Goal: Information Seeking & Learning: Learn about a topic

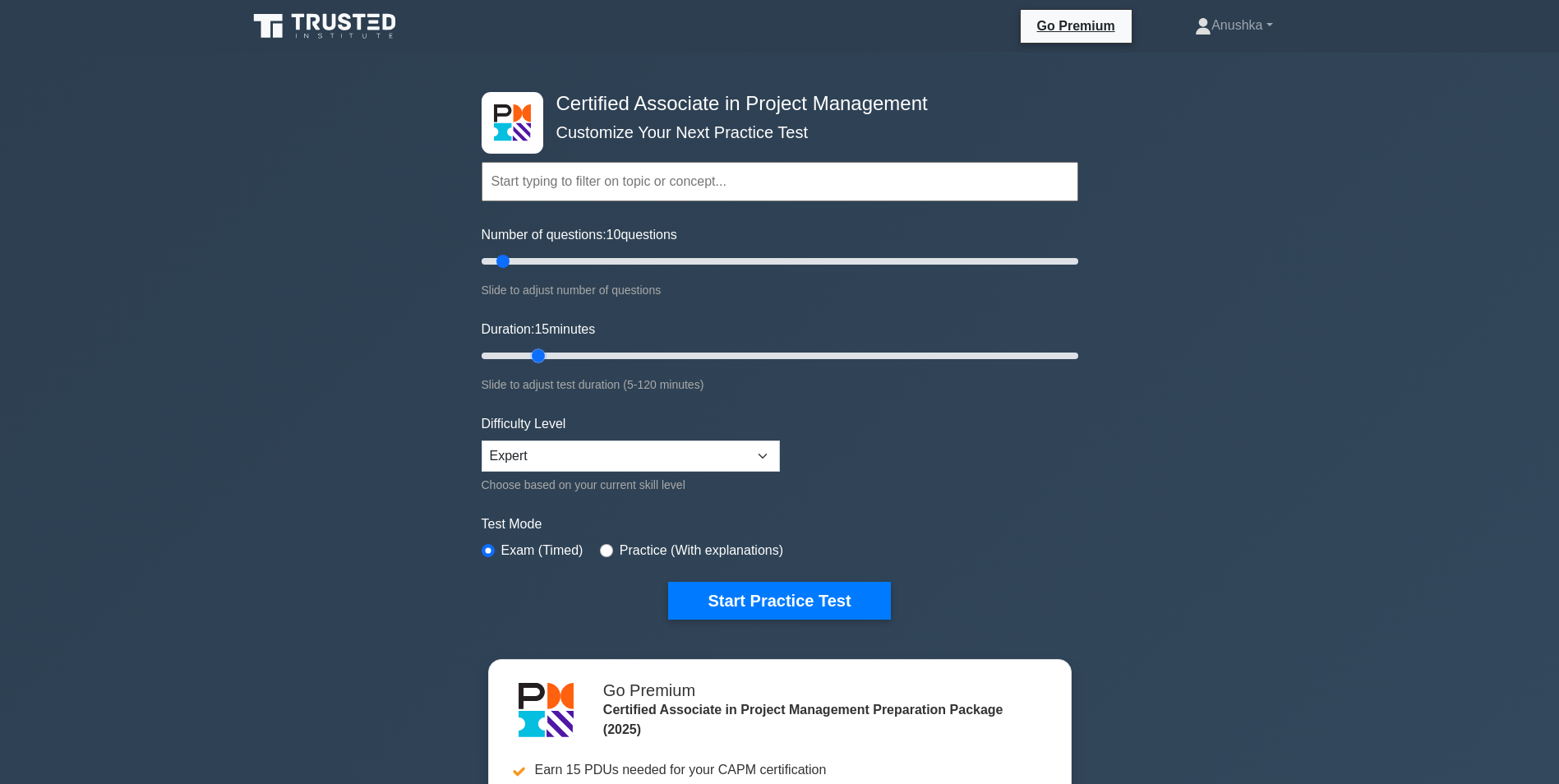
type input "10"
click at [523, 359] on input "Duration: 10 minutes" at bounding box center [780, 356] width 597 height 20
click at [801, 600] on button "Start Practice Test" at bounding box center [779, 601] width 222 height 38
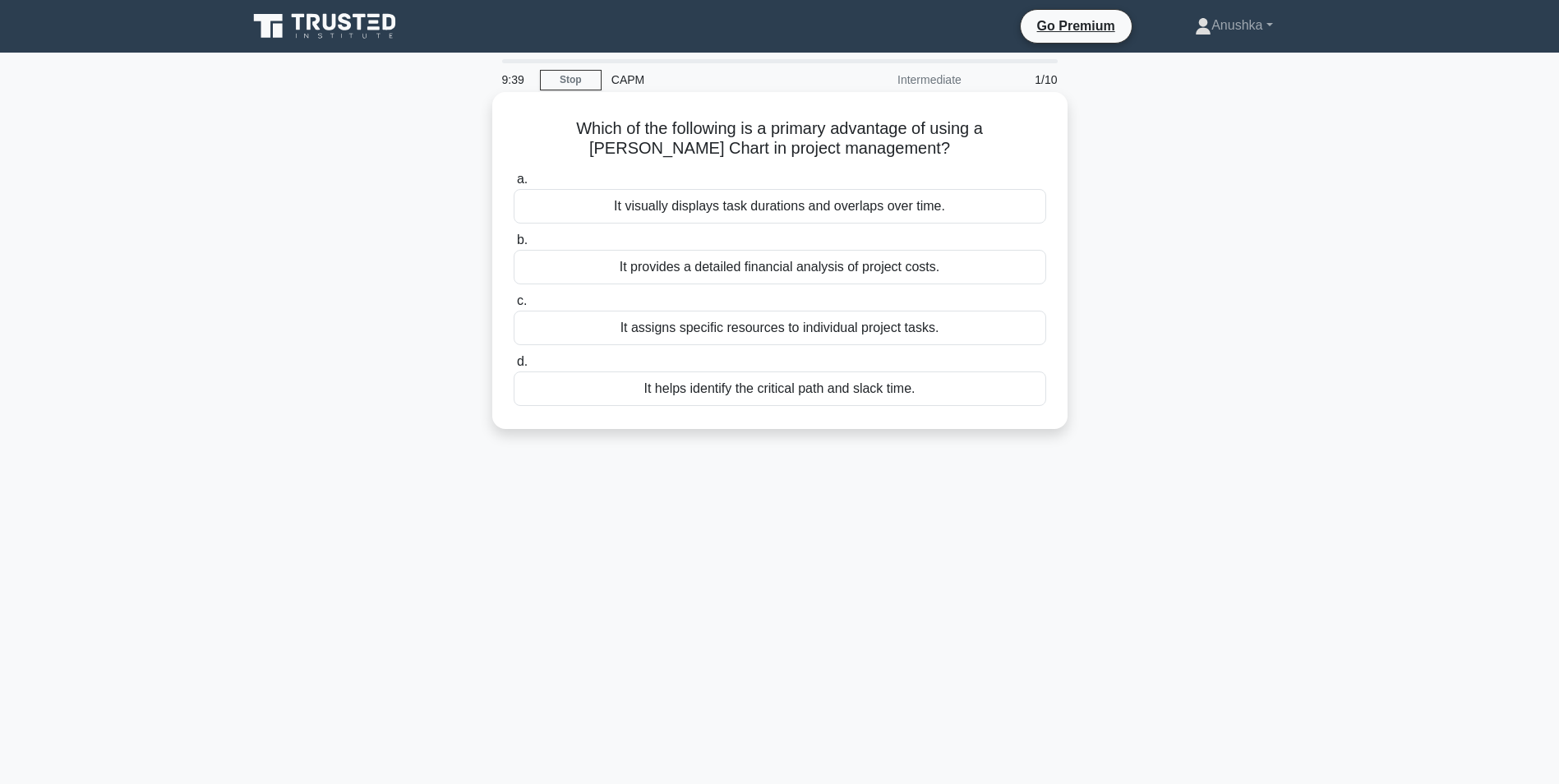
click at [879, 212] on div "It visually displays task durations and overlaps over time." at bounding box center [780, 206] width 533 height 35
click at [514, 185] on input "a. It visually displays task durations and overlaps over time." at bounding box center [514, 180] width 0 height 10
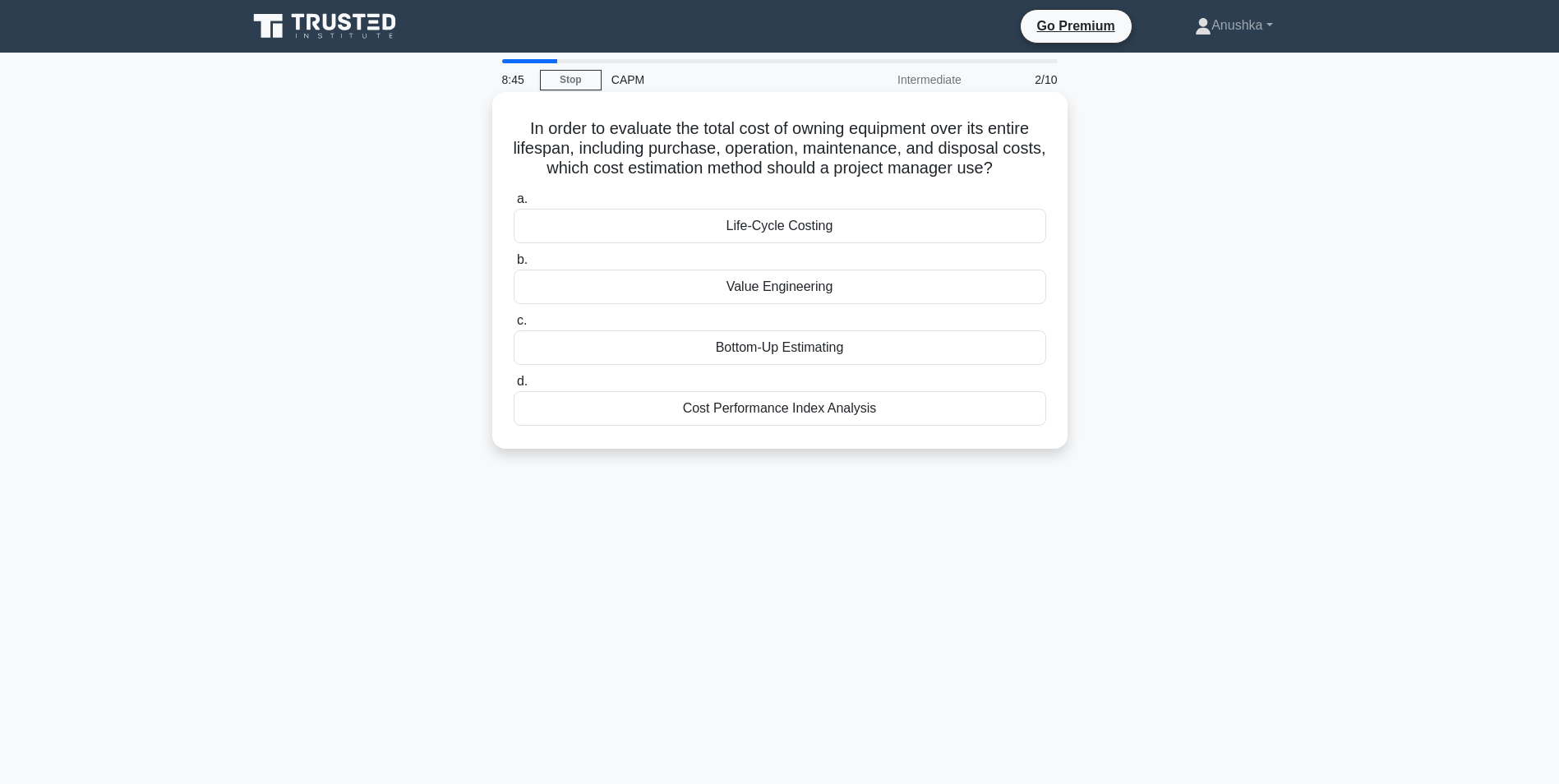
click at [833, 289] on div "Value Engineering" at bounding box center [780, 287] width 533 height 35
click at [514, 265] on input "b. Value Engineering" at bounding box center [514, 260] width 0 height 10
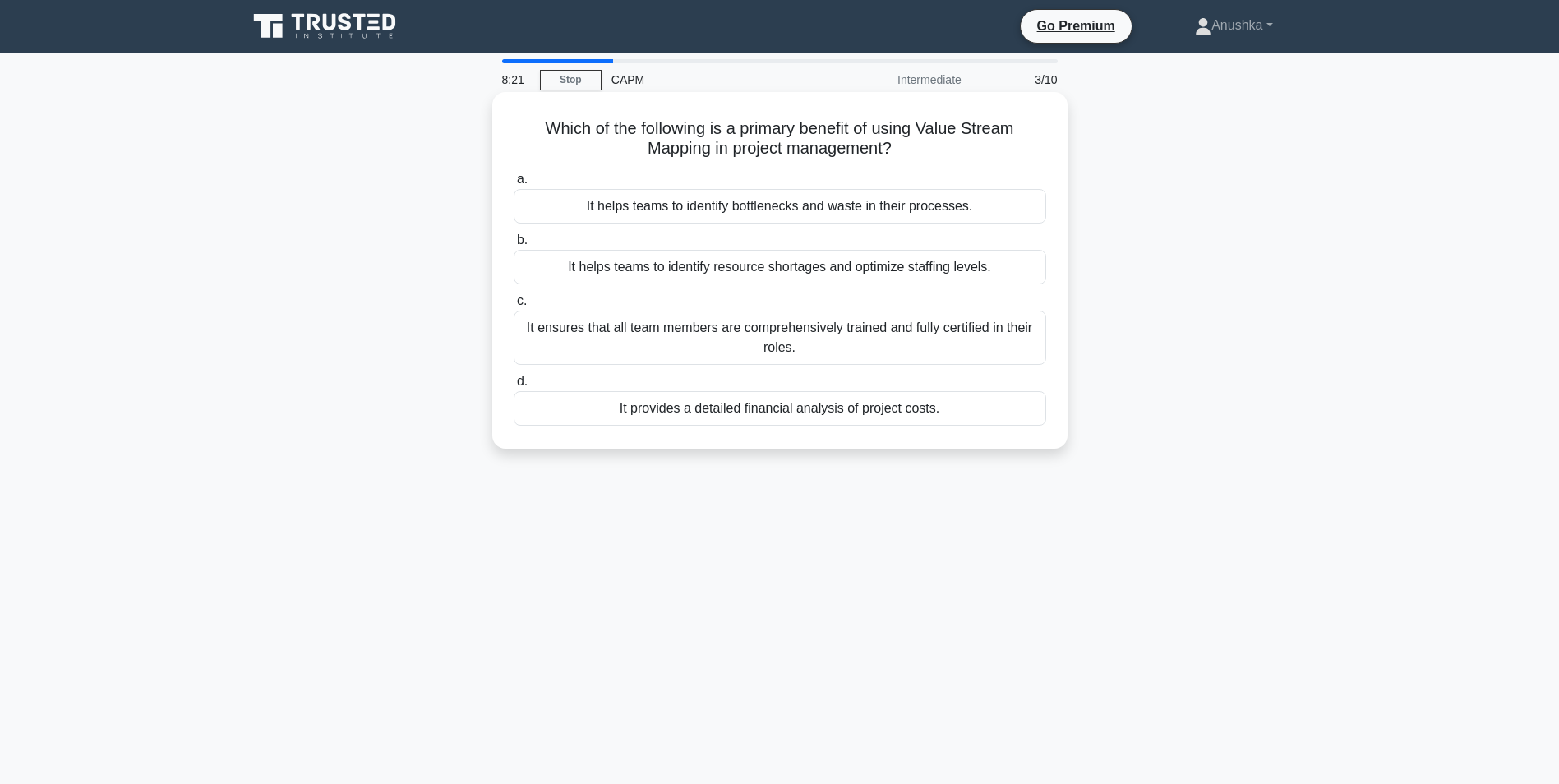
click at [795, 202] on div "It helps teams to identify bottlenecks and waste in their processes." at bounding box center [780, 206] width 533 height 35
click at [514, 185] on input "a. It helps teams to identify bottlenecks and waste in their processes." at bounding box center [514, 180] width 0 height 10
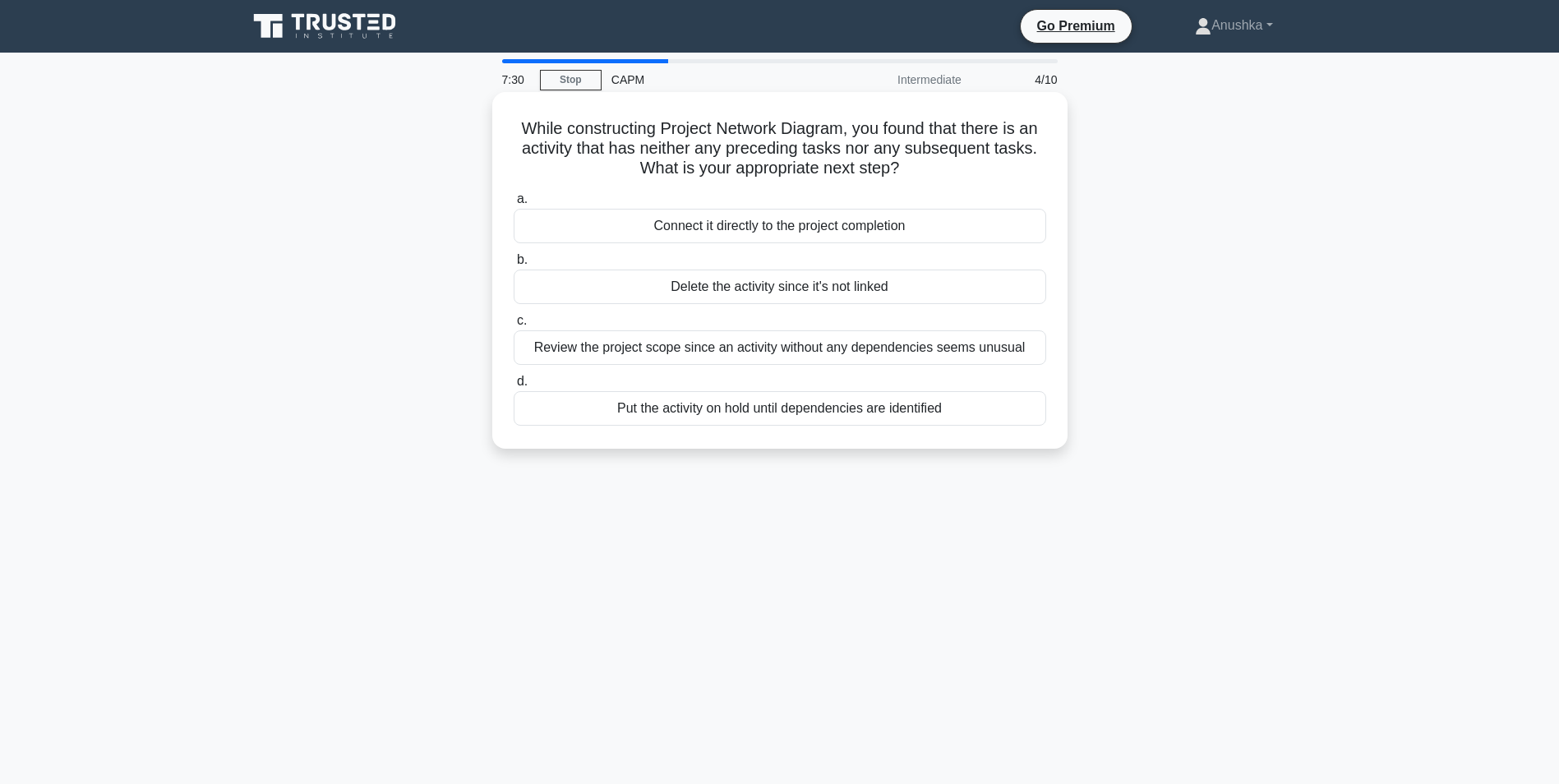
click at [932, 352] on div "Review the project scope since an activity without any dependencies seems unusu…" at bounding box center [780, 347] width 533 height 35
click at [514, 326] on input "c. Review the project scope since an activity without any dependencies seems un…" at bounding box center [514, 320] width 0 height 10
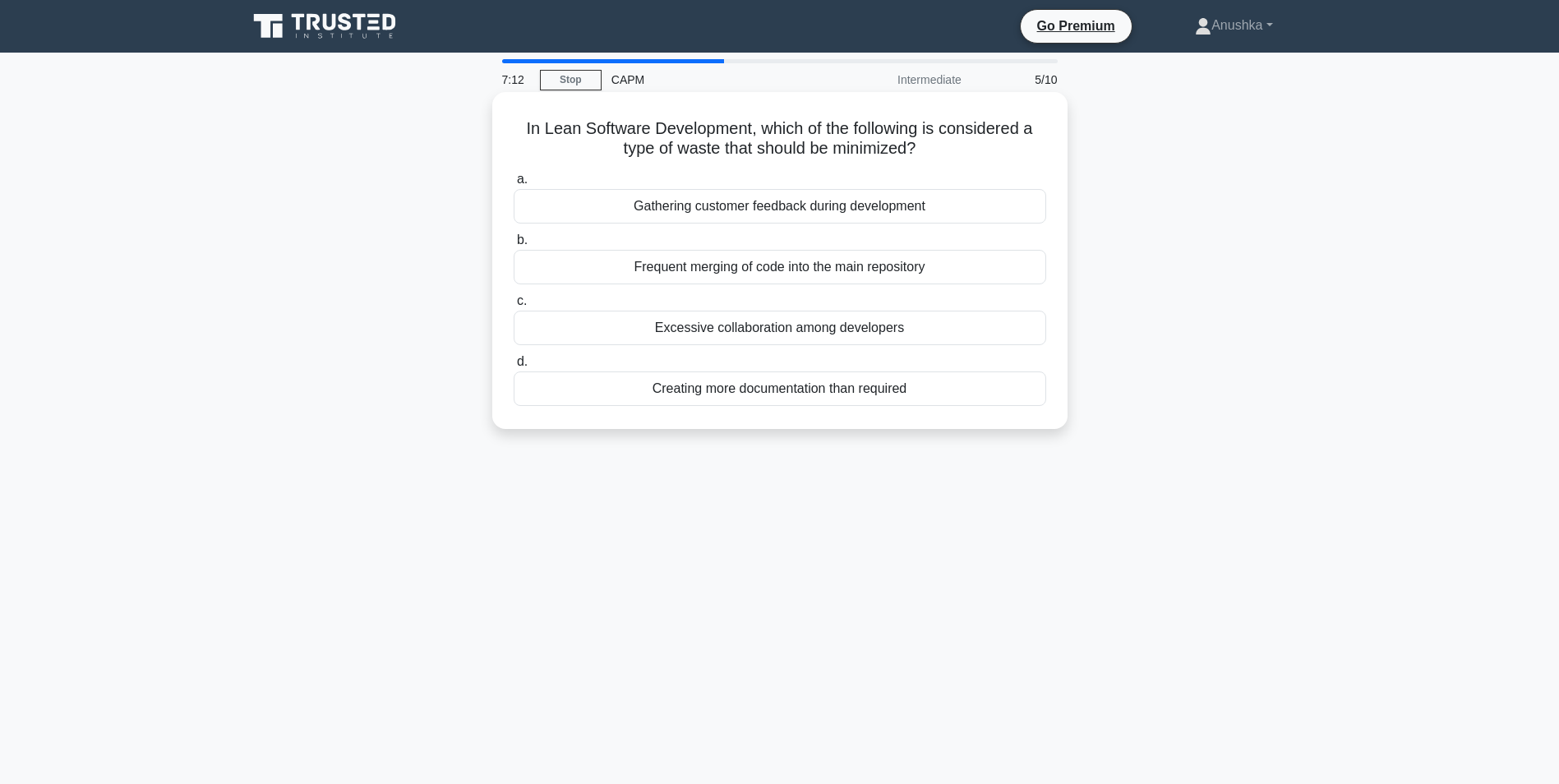
click at [893, 394] on div "Creating more documentation than required" at bounding box center [780, 389] width 533 height 35
click at [514, 367] on input "d. Creating more documentation than required" at bounding box center [514, 362] width 0 height 10
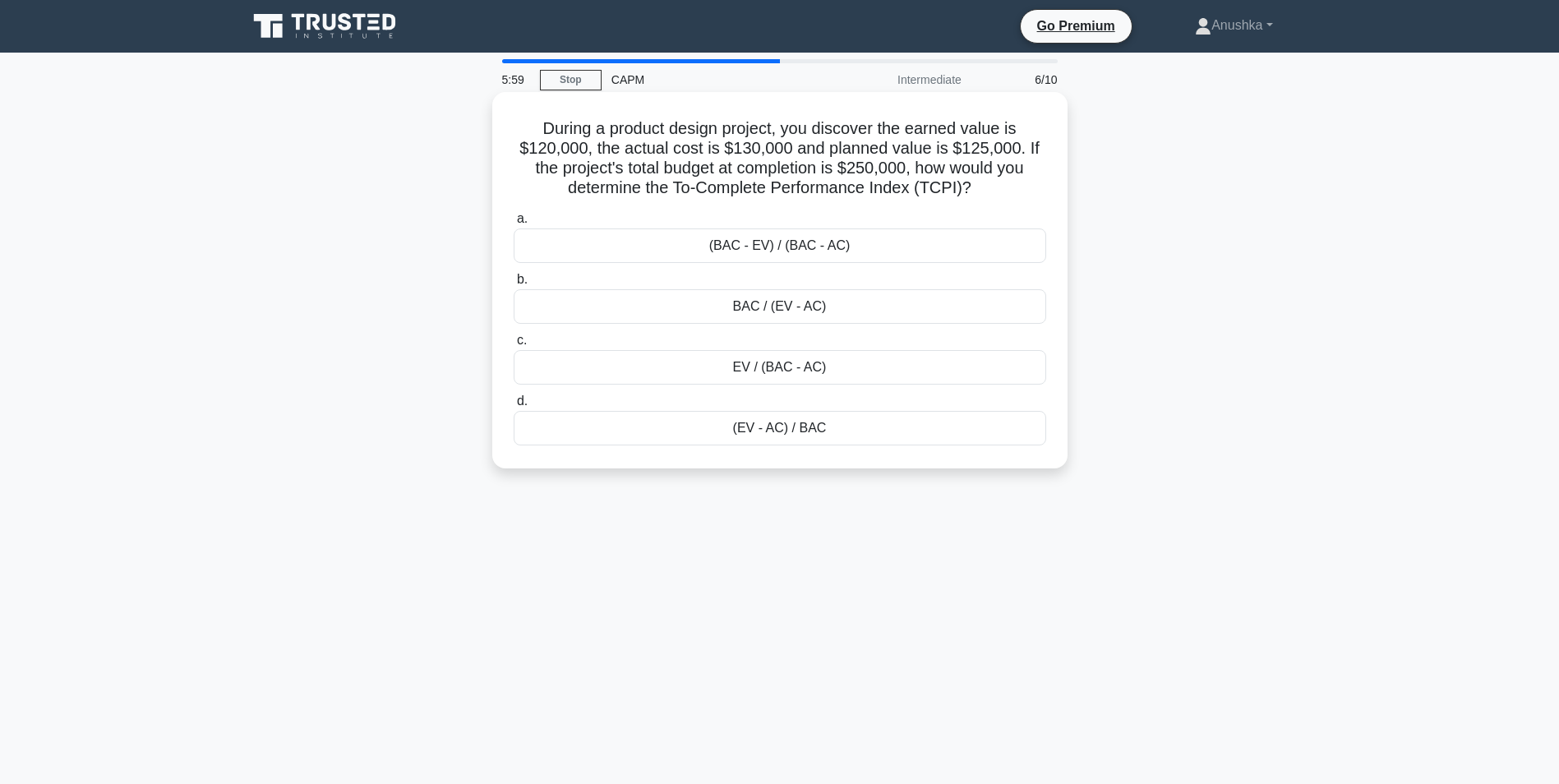
click at [798, 250] on div "(BAC - EV) / (BAC - AC)" at bounding box center [780, 246] width 533 height 35
click at [514, 224] on input "a. (BAC - EV) / (BAC - AC)" at bounding box center [514, 218] width 0 height 10
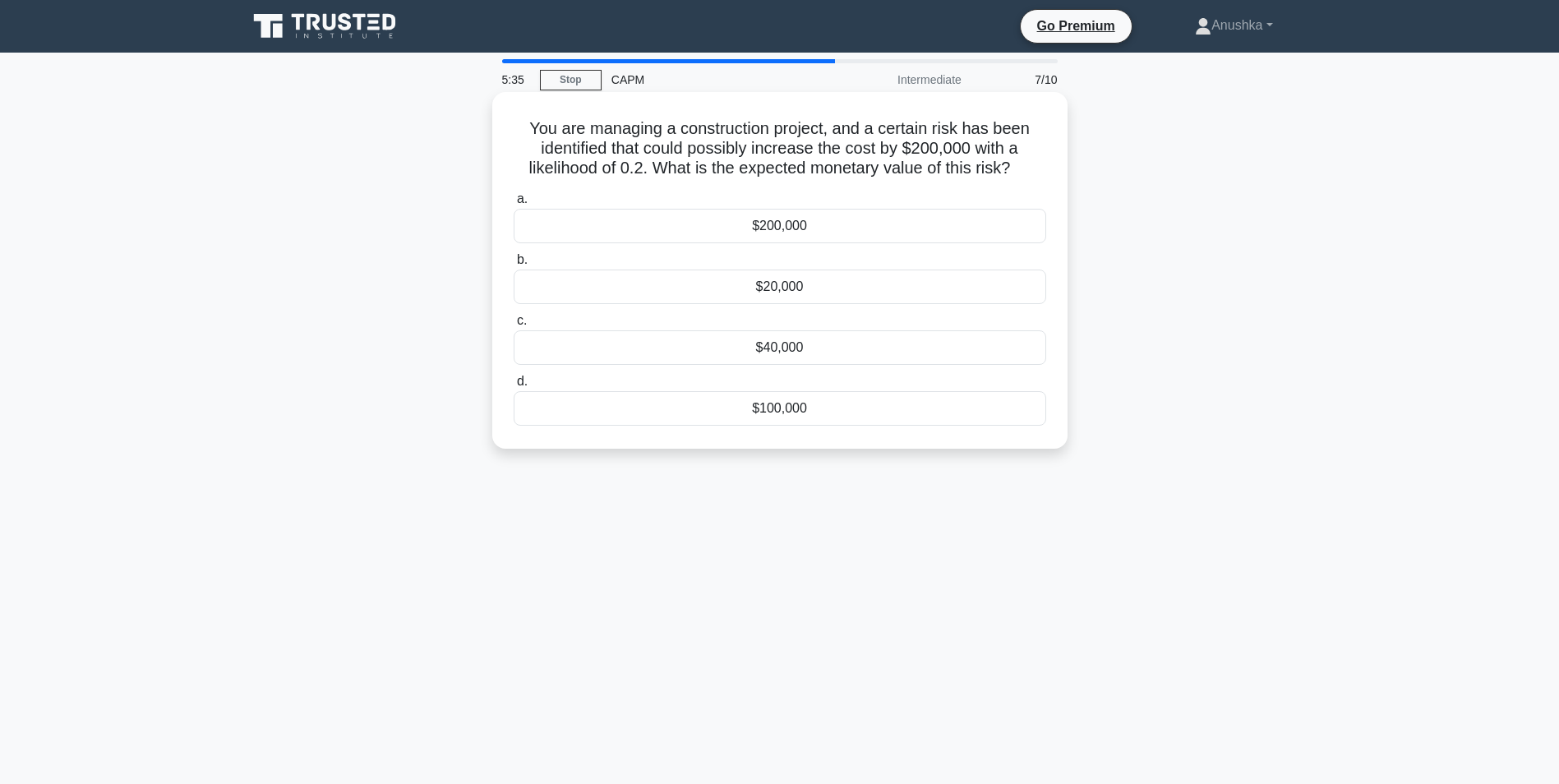
click at [819, 351] on div "$40,000" at bounding box center [780, 347] width 533 height 35
click at [514, 326] on input "c. $40,000" at bounding box center [514, 320] width 0 height 10
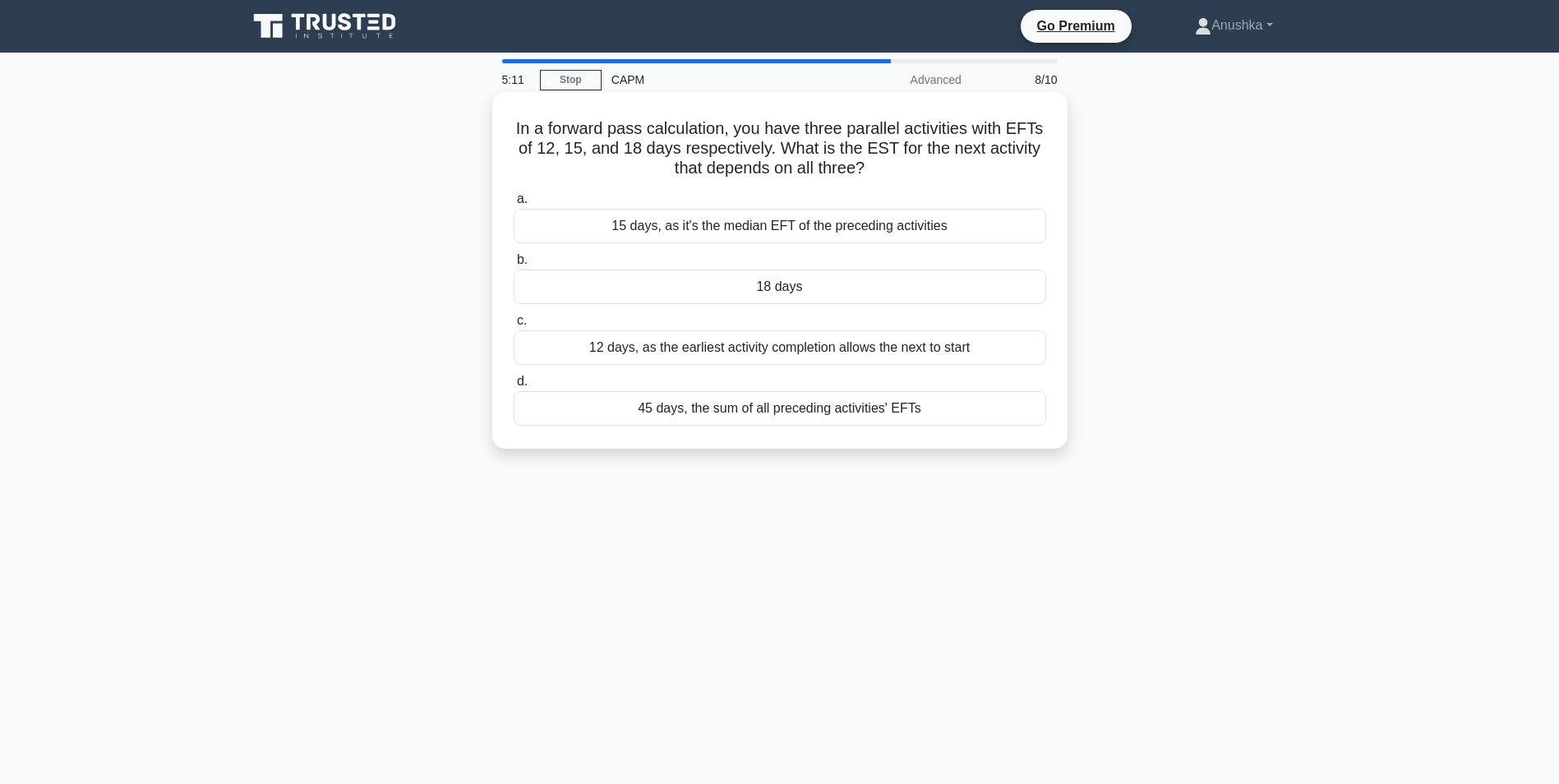
click at [825, 285] on div "18 days" at bounding box center [780, 287] width 533 height 35
click at [514, 265] on input "b. 18 days" at bounding box center [514, 260] width 0 height 10
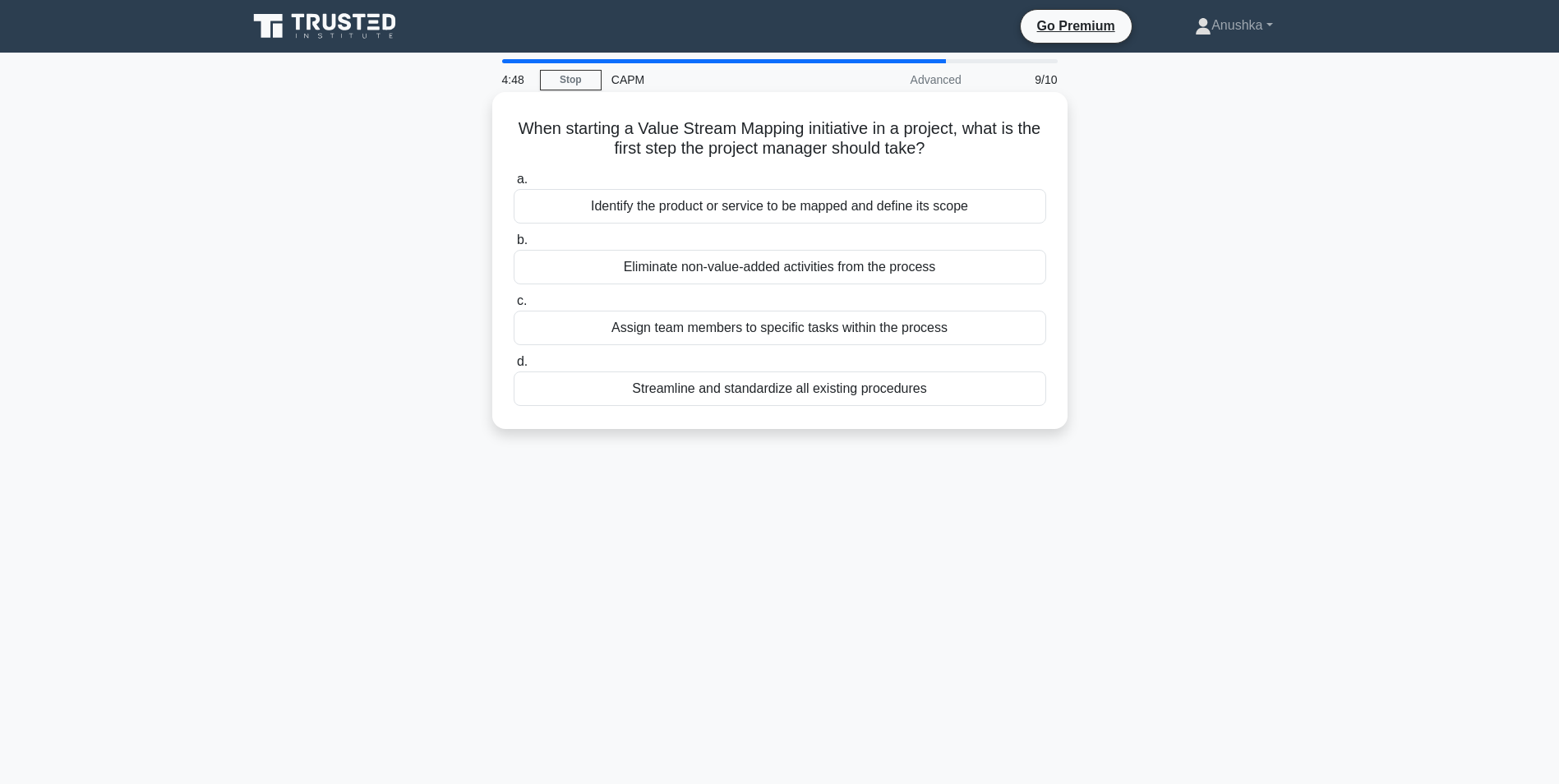
click at [851, 273] on div "Eliminate non-value-added activities from the process" at bounding box center [780, 267] width 533 height 35
click at [514, 245] on input "b. Eliminate non-value-added activities from the process" at bounding box center [514, 240] width 0 height 10
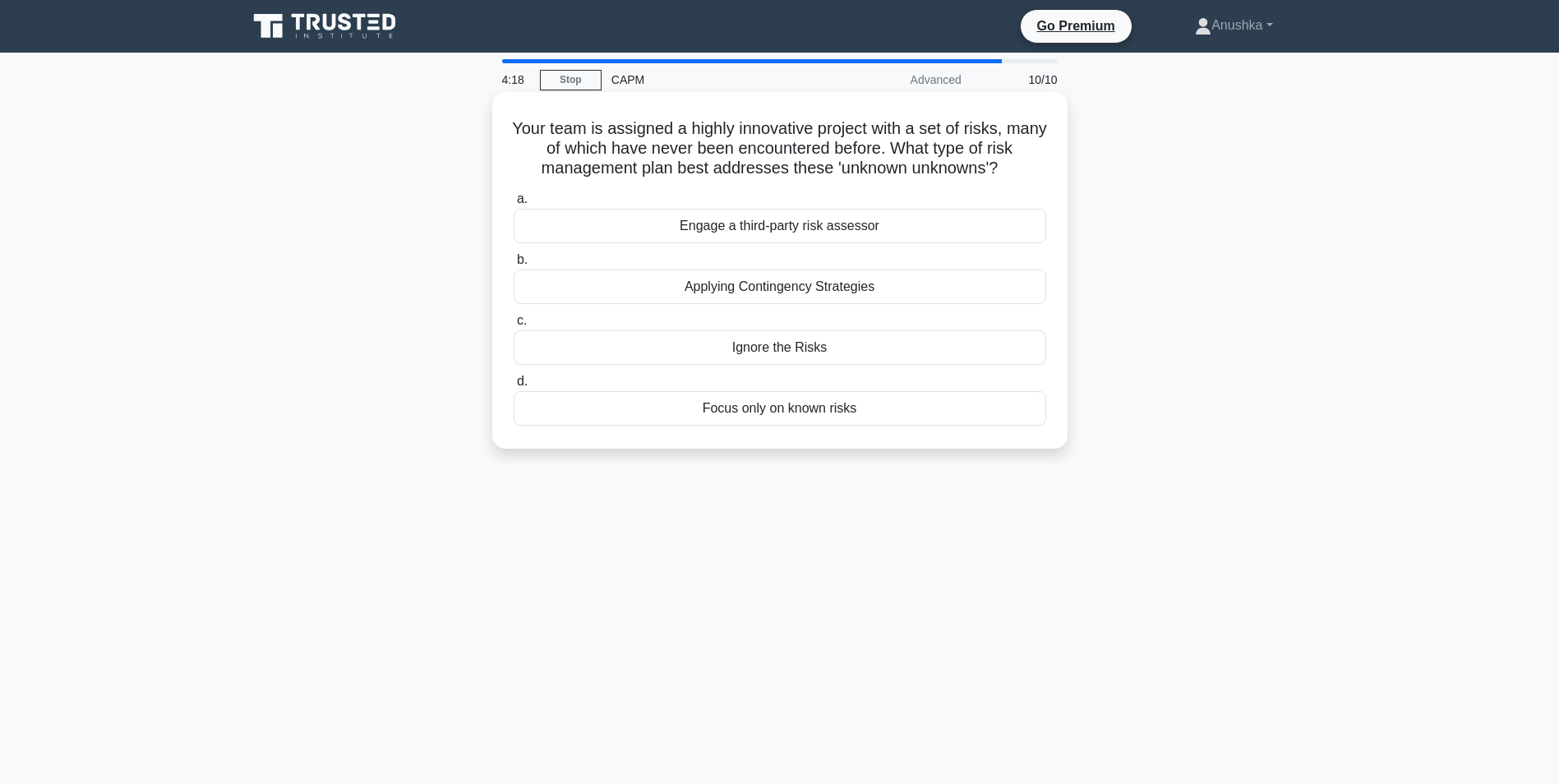
click at [771, 223] on div "Engage a third-party risk assessor" at bounding box center [780, 226] width 533 height 35
click at [514, 205] on input "a. Engage a third-party risk assessor" at bounding box center [514, 199] width 0 height 10
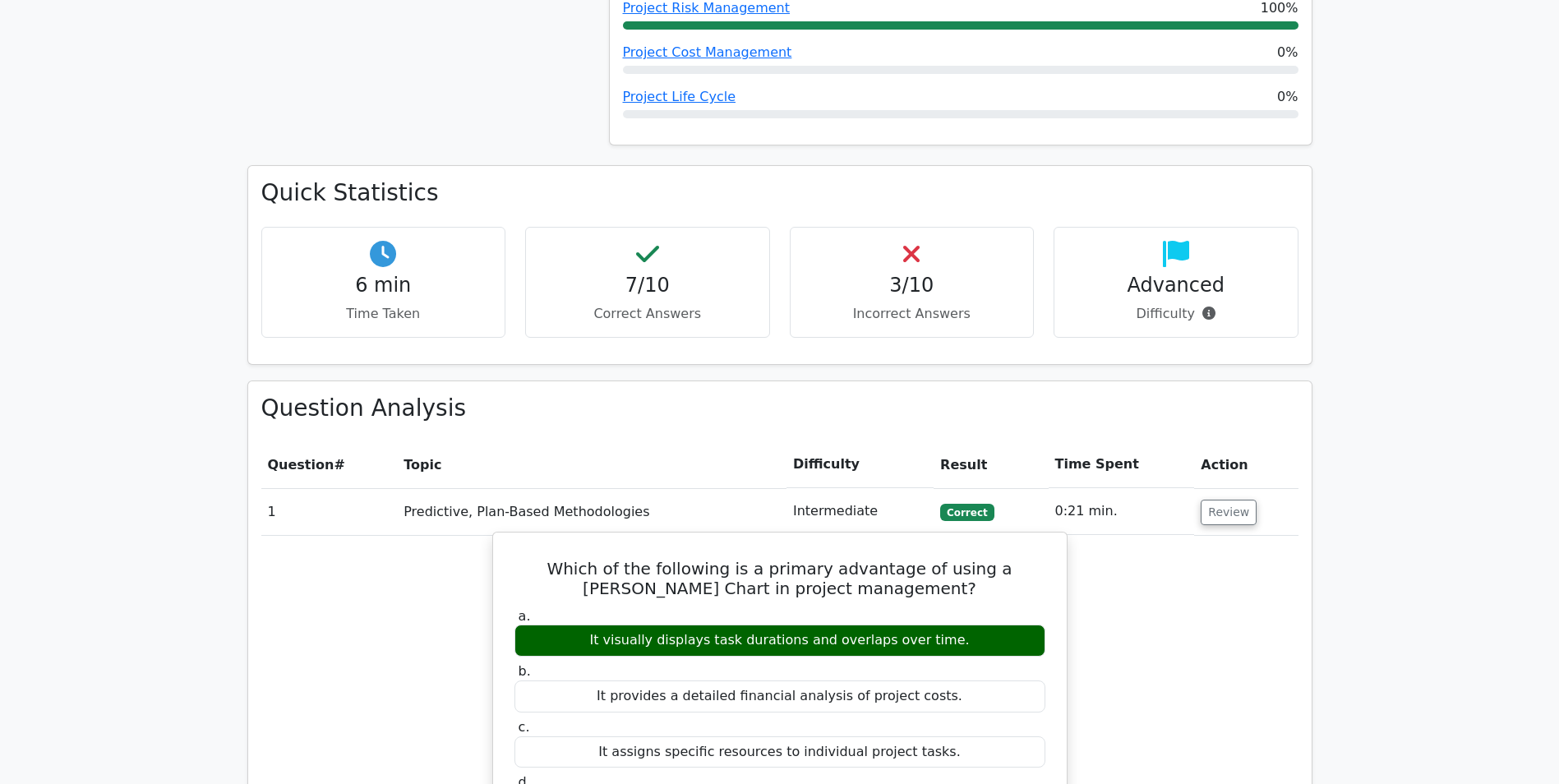
scroll to position [1150, 0]
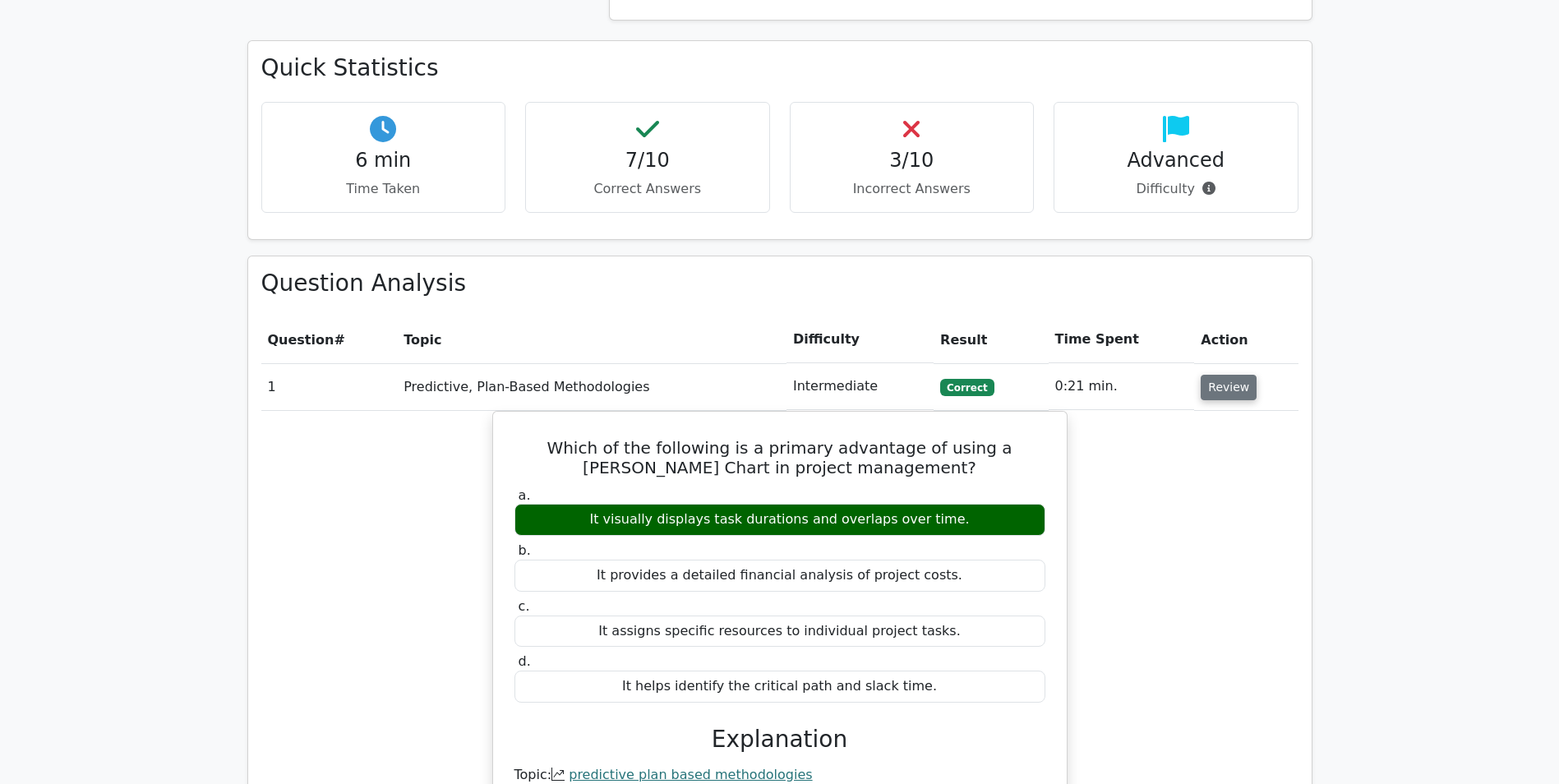
click at [1226, 375] on button "Review" at bounding box center [1228, 387] width 56 height 25
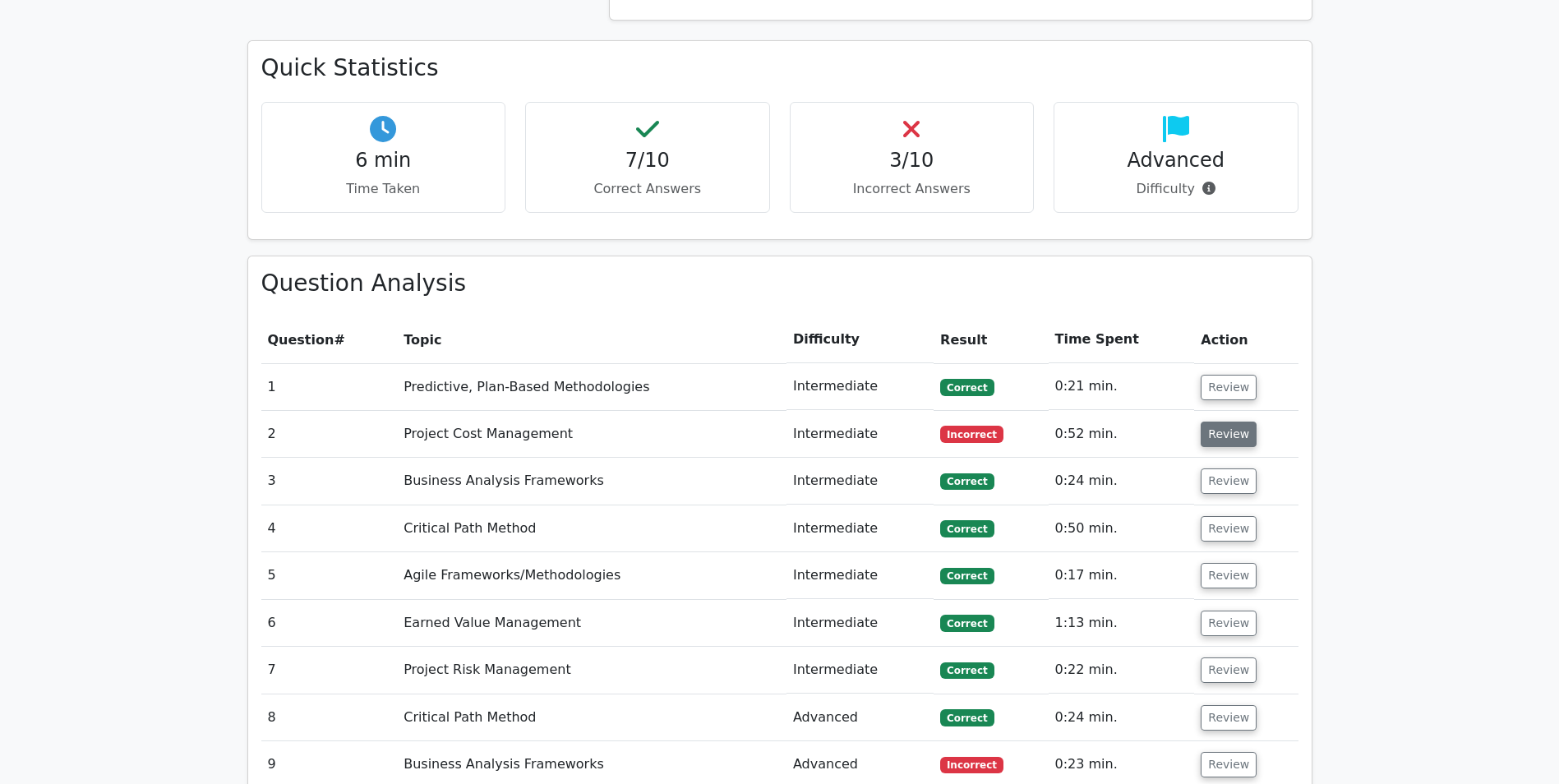
click at [1220, 421] on button "Review" at bounding box center [1228, 433] width 56 height 25
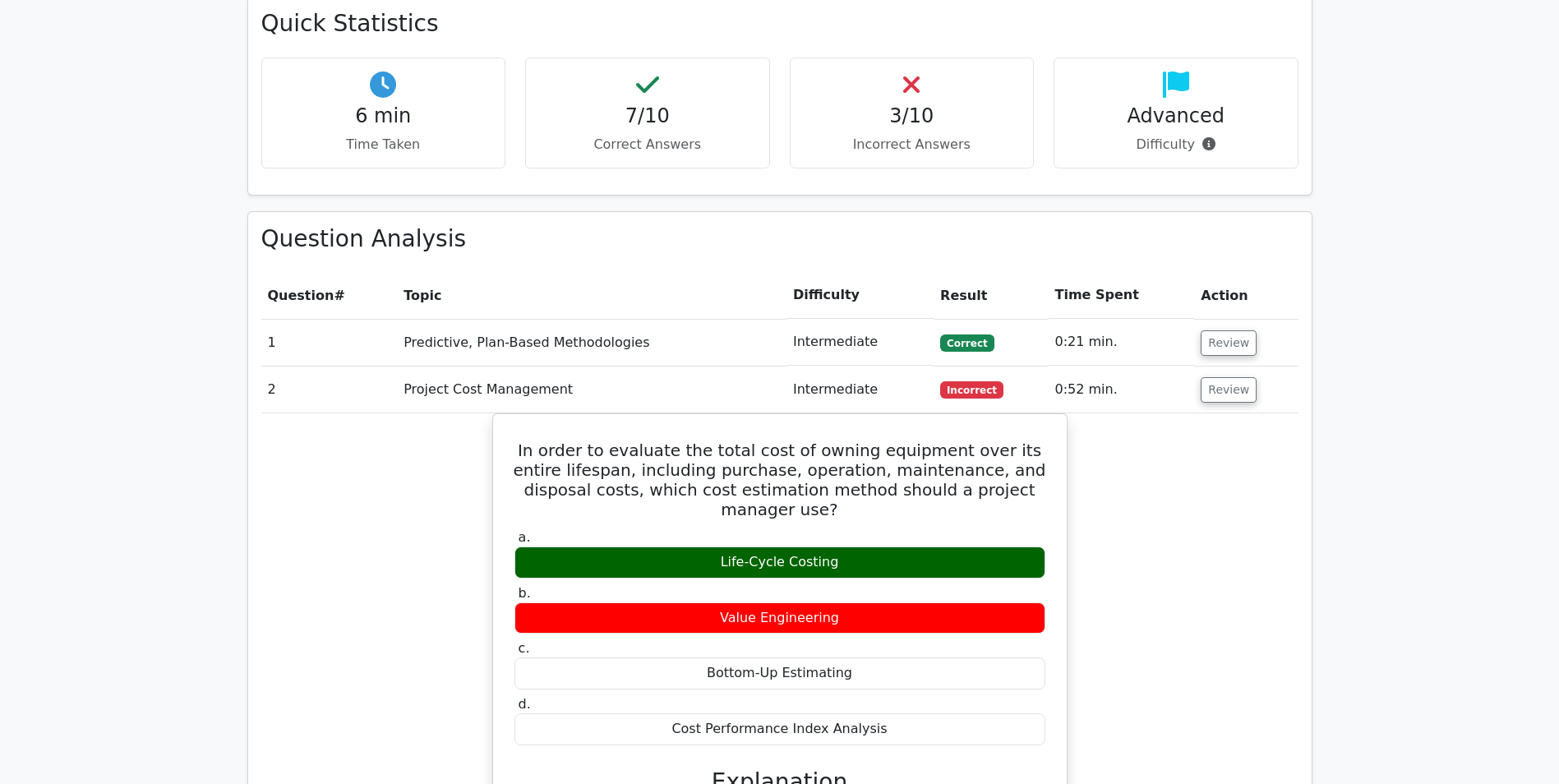
scroll to position [1232, 0]
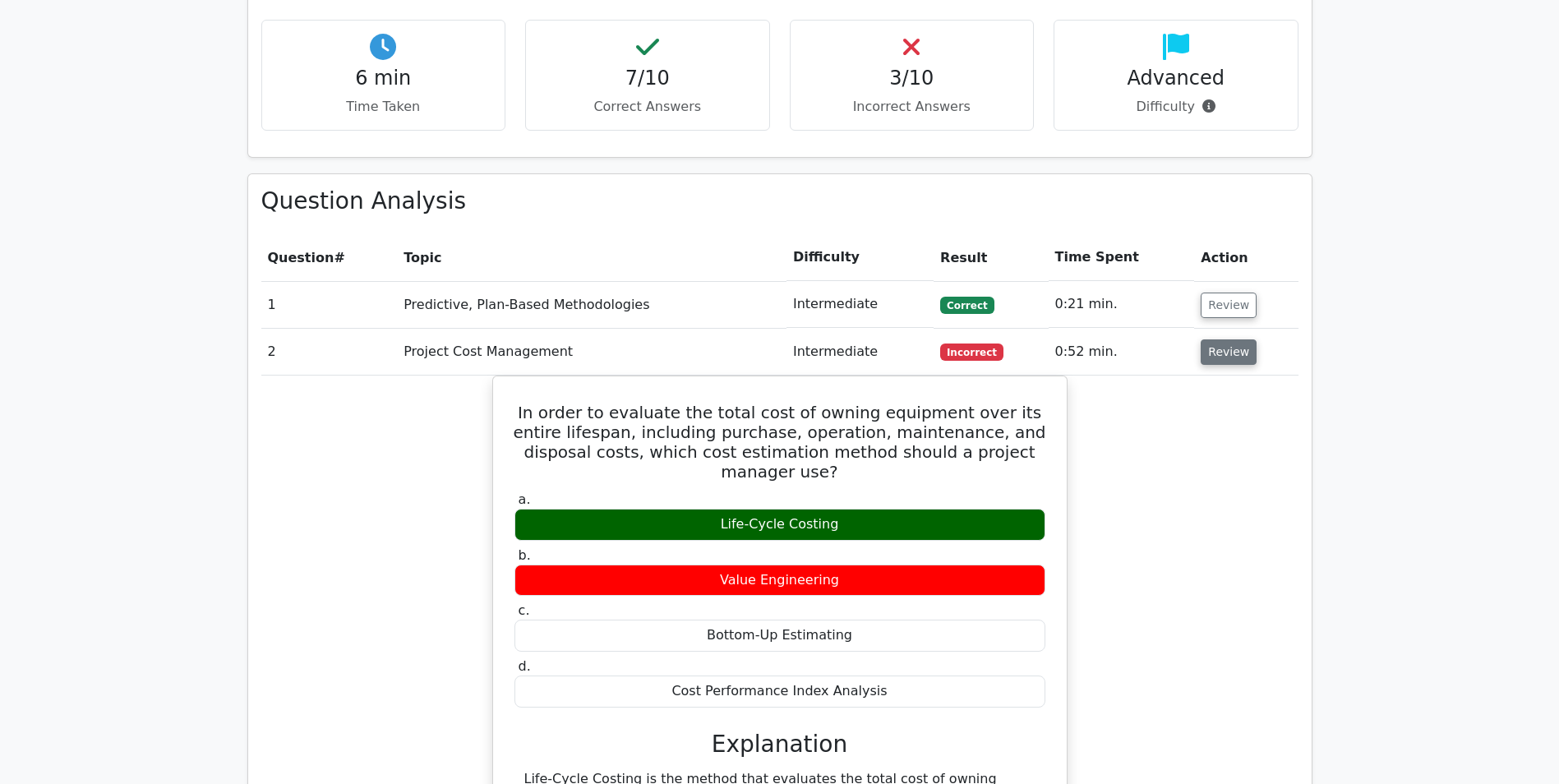
click at [1244, 339] on button "Review" at bounding box center [1228, 351] width 56 height 25
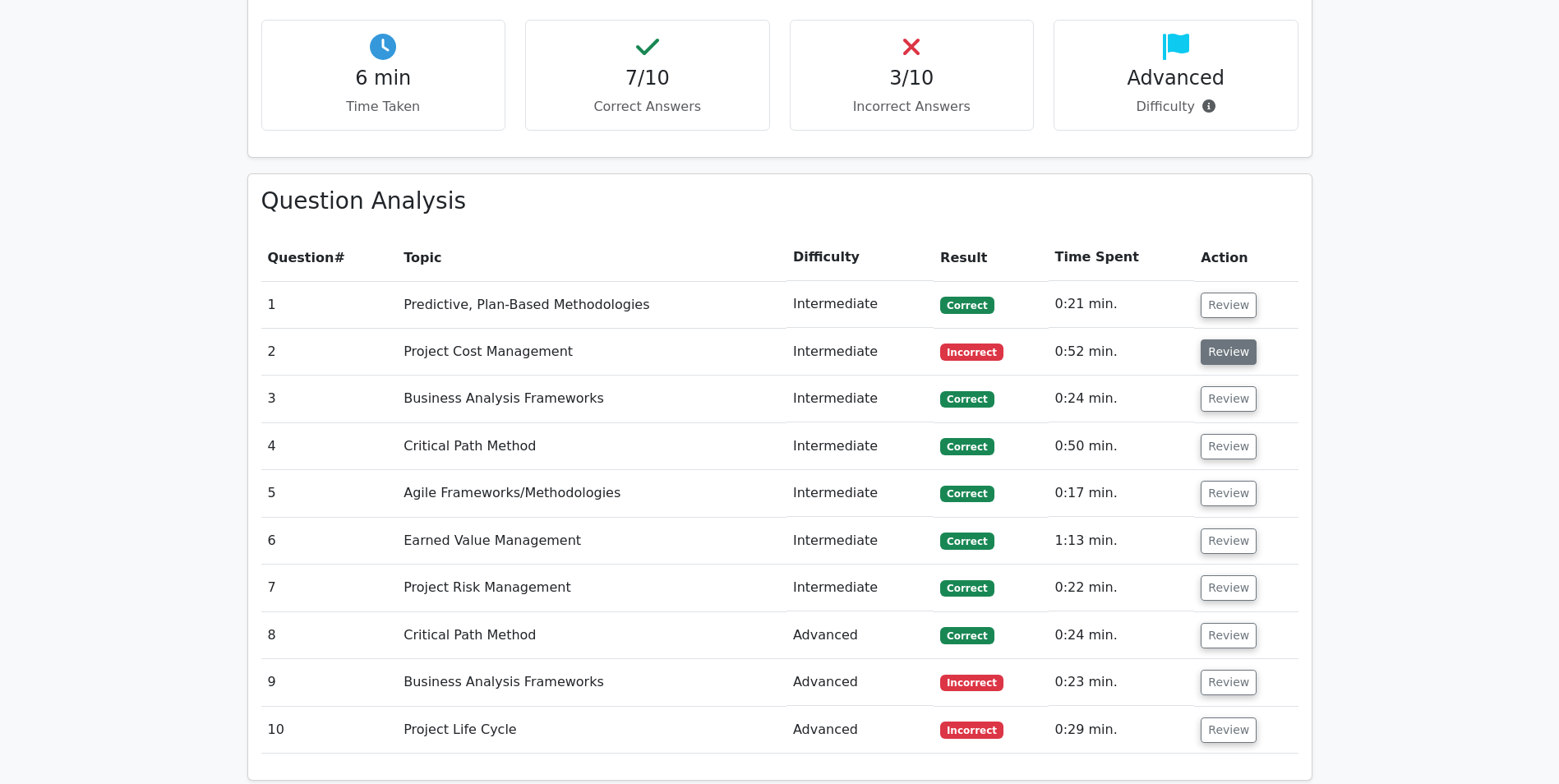
click at [1235, 339] on button "Review" at bounding box center [1228, 351] width 56 height 25
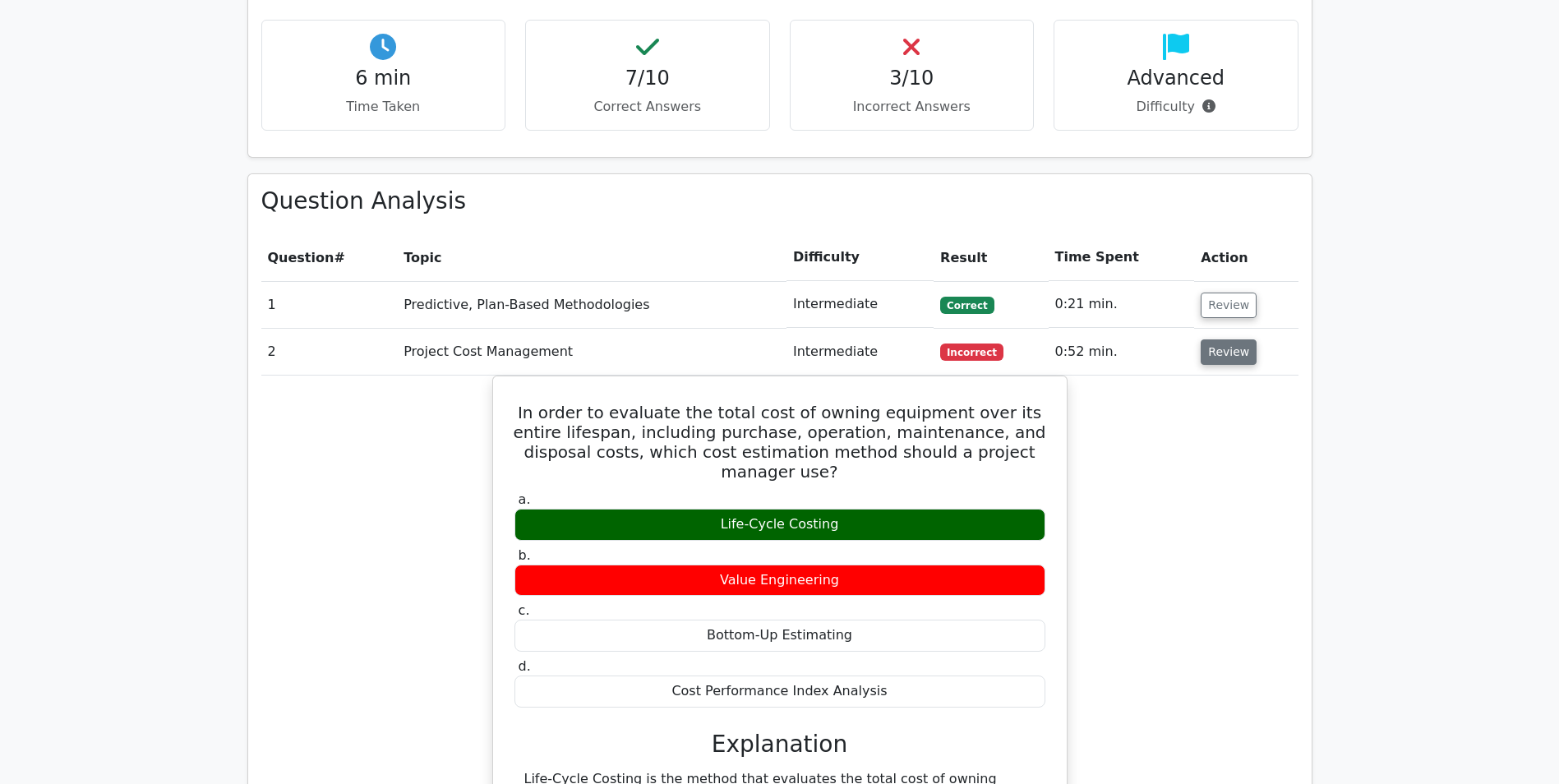
click at [1235, 339] on button "Review" at bounding box center [1228, 351] width 56 height 25
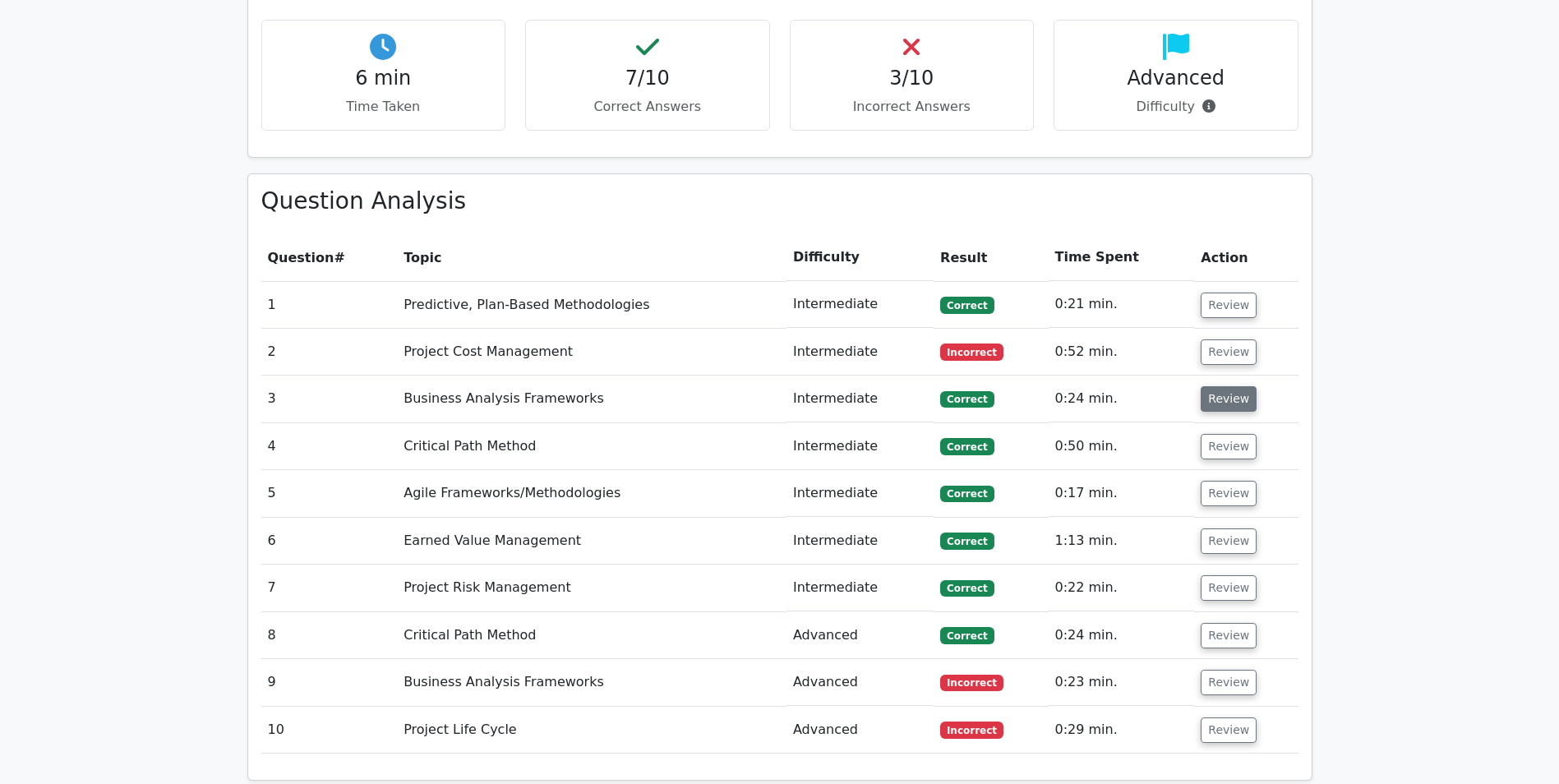
click at [1231, 386] on button "Review" at bounding box center [1228, 398] width 56 height 25
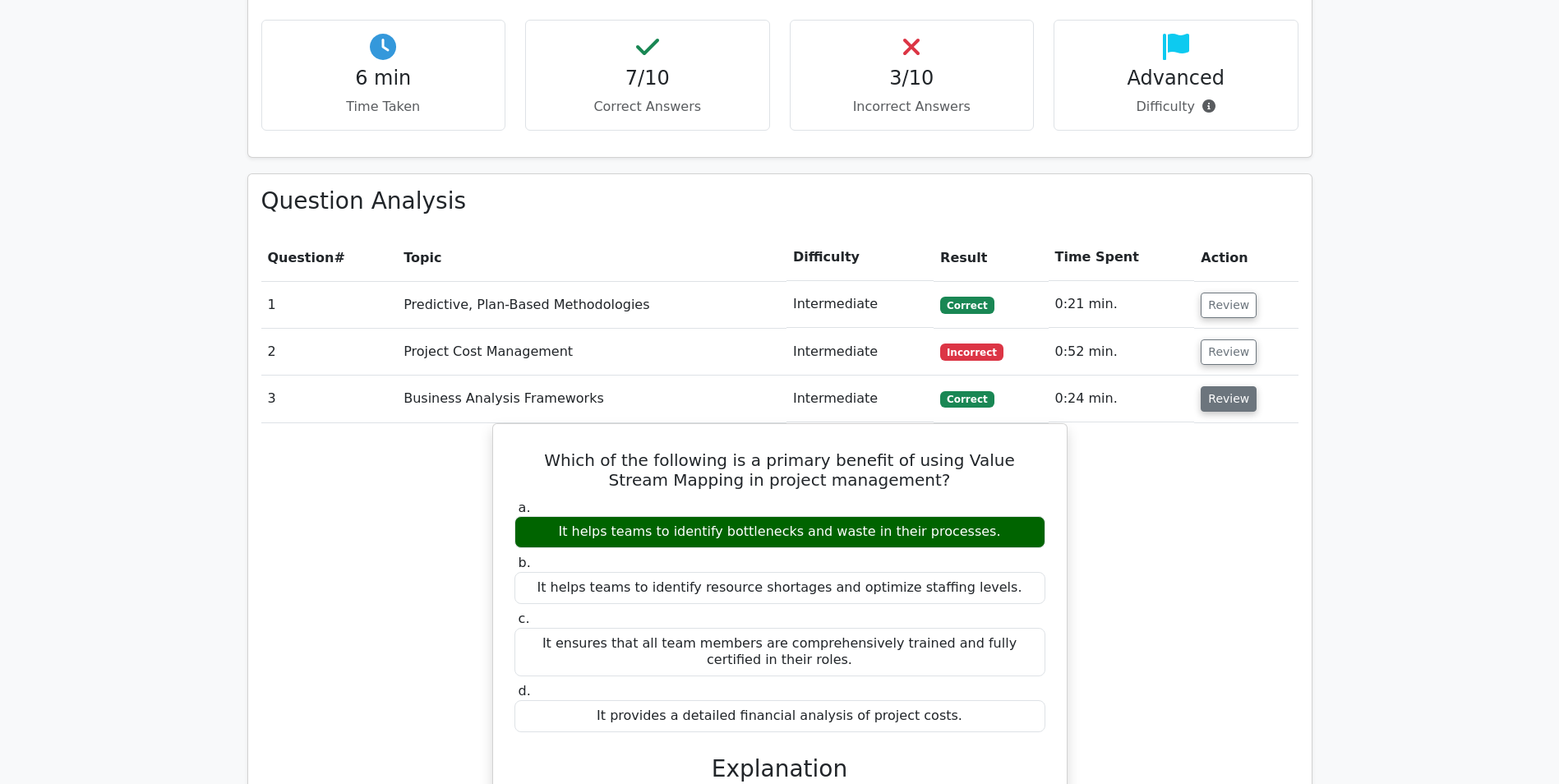
click at [1231, 386] on button "Review" at bounding box center [1228, 398] width 56 height 25
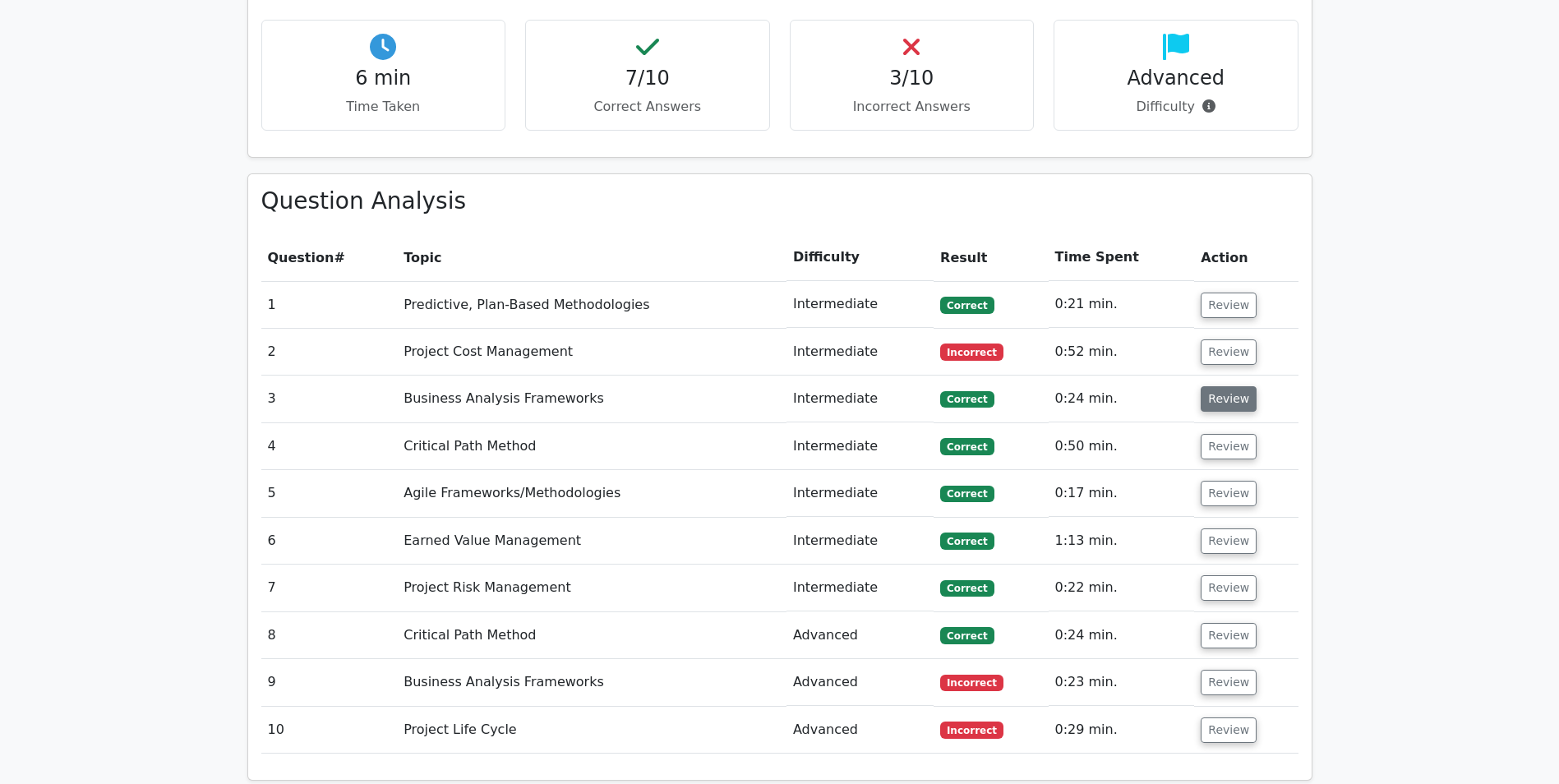
click at [1231, 386] on button "Review" at bounding box center [1228, 398] width 56 height 25
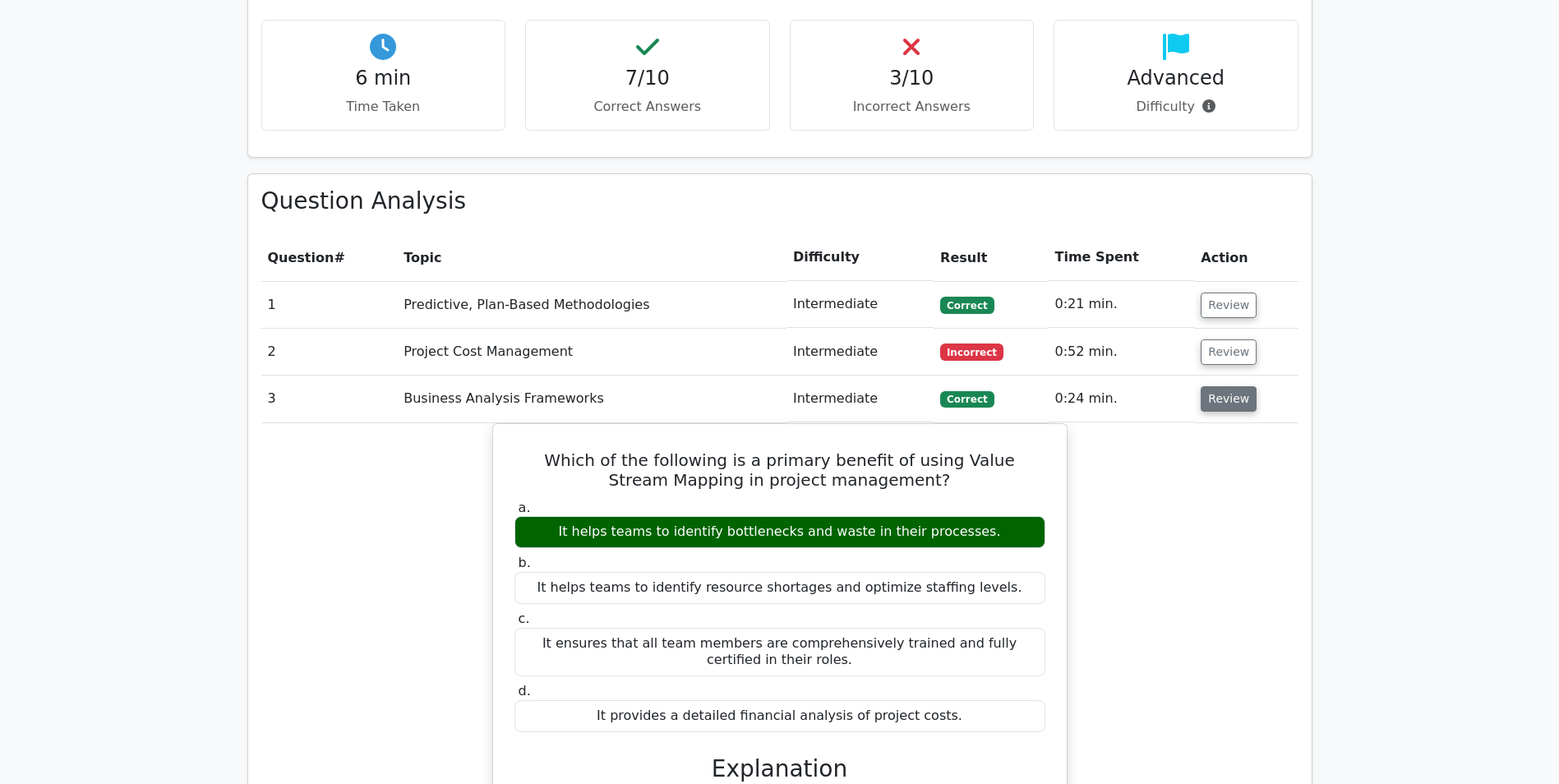
click at [1231, 386] on button "Review" at bounding box center [1228, 398] width 56 height 25
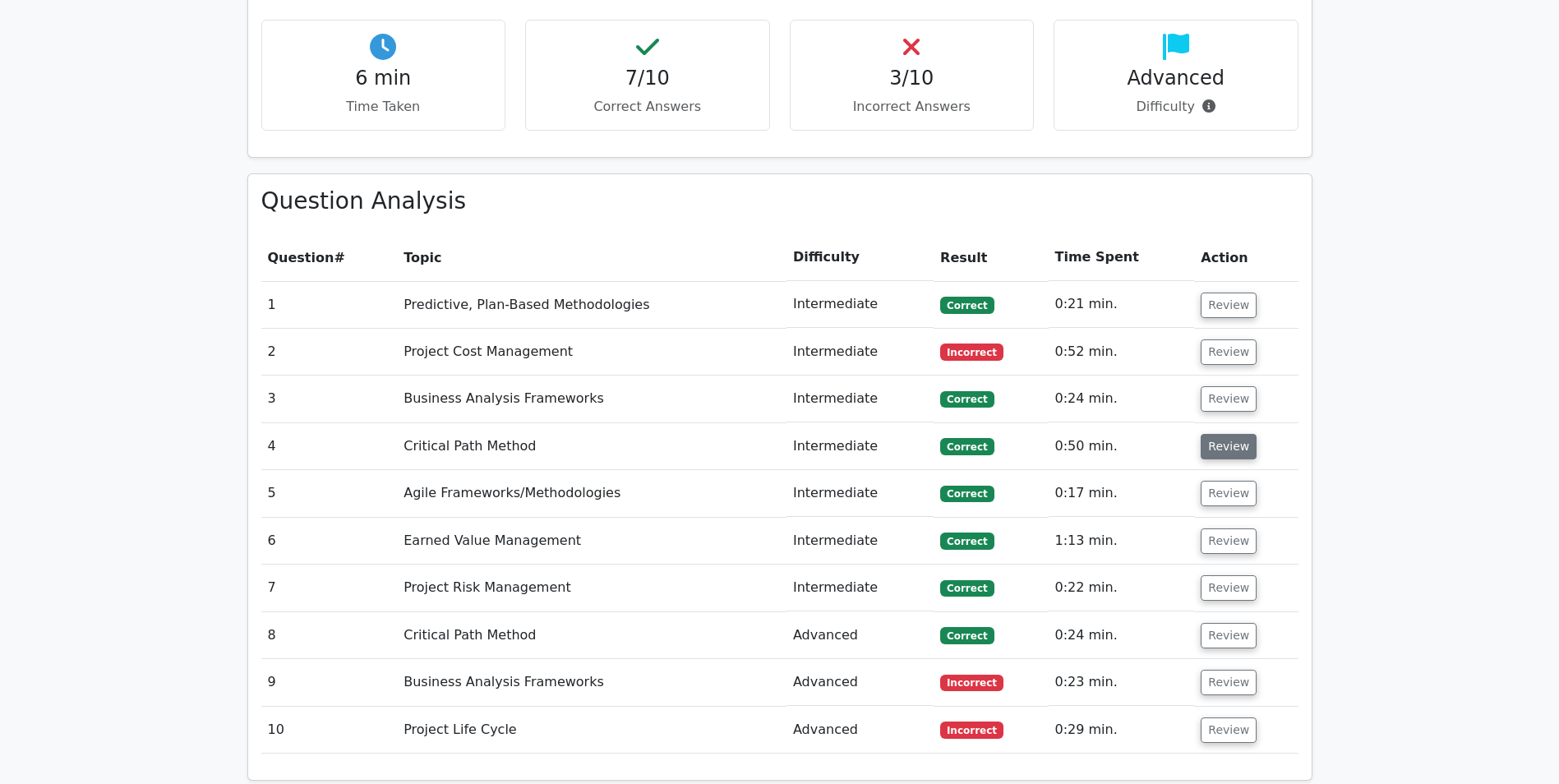
click at [1223, 433] on button "Review" at bounding box center [1228, 446] width 56 height 25
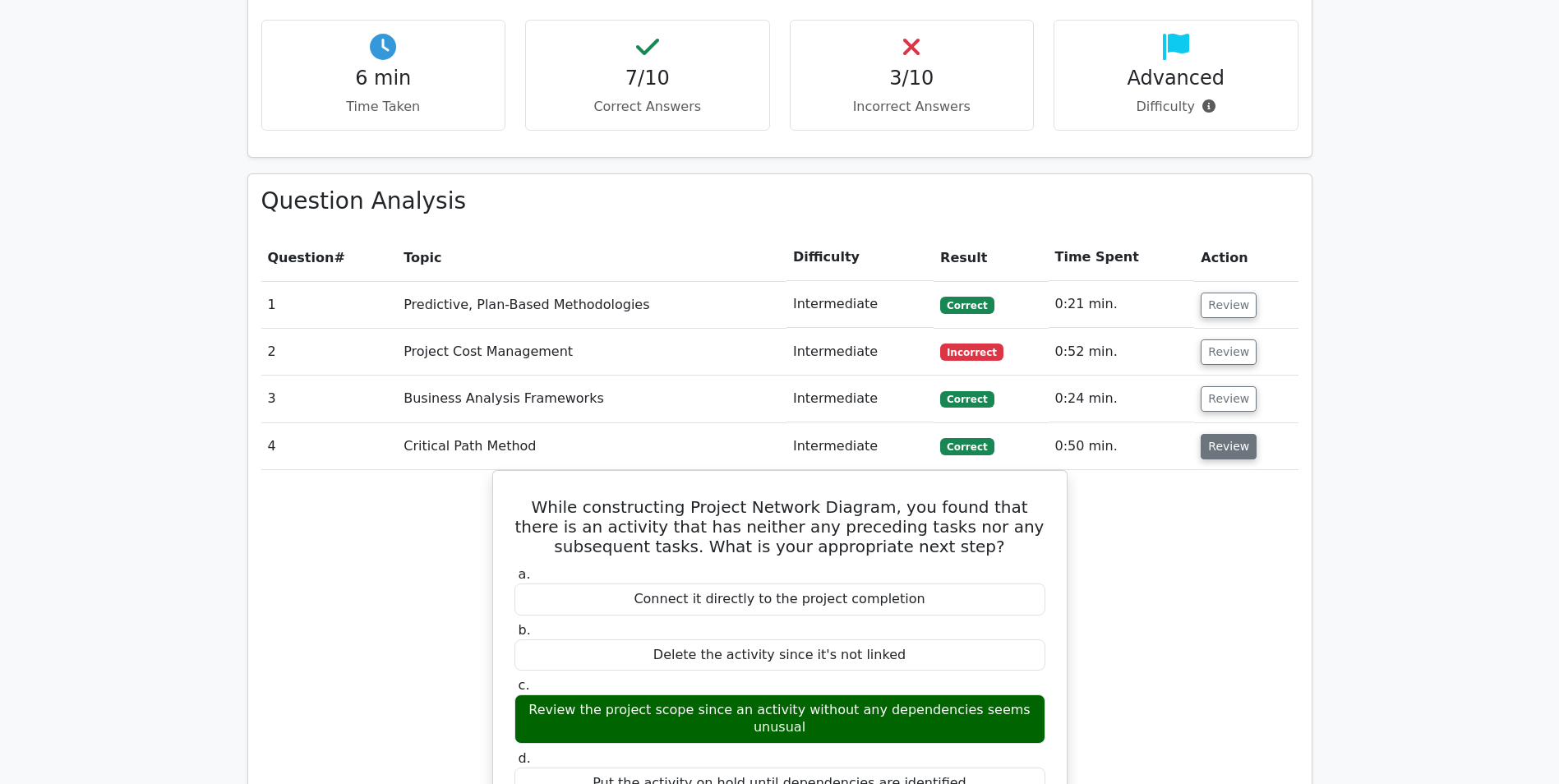
click at [1226, 433] on button "Review" at bounding box center [1228, 446] width 56 height 25
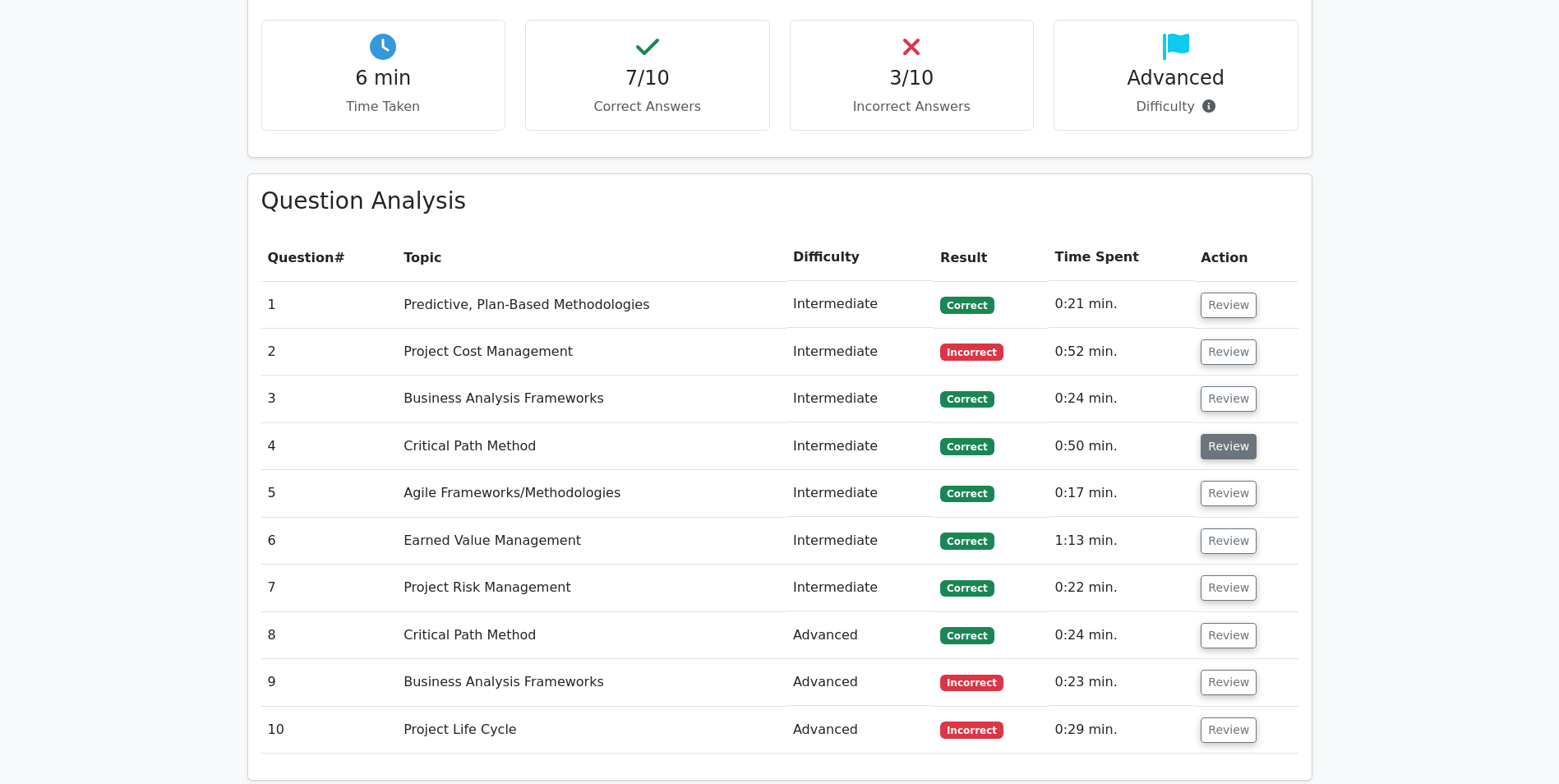
click at [1226, 433] on button "Review" at bounding box center [1228, 446] width 56 height 25
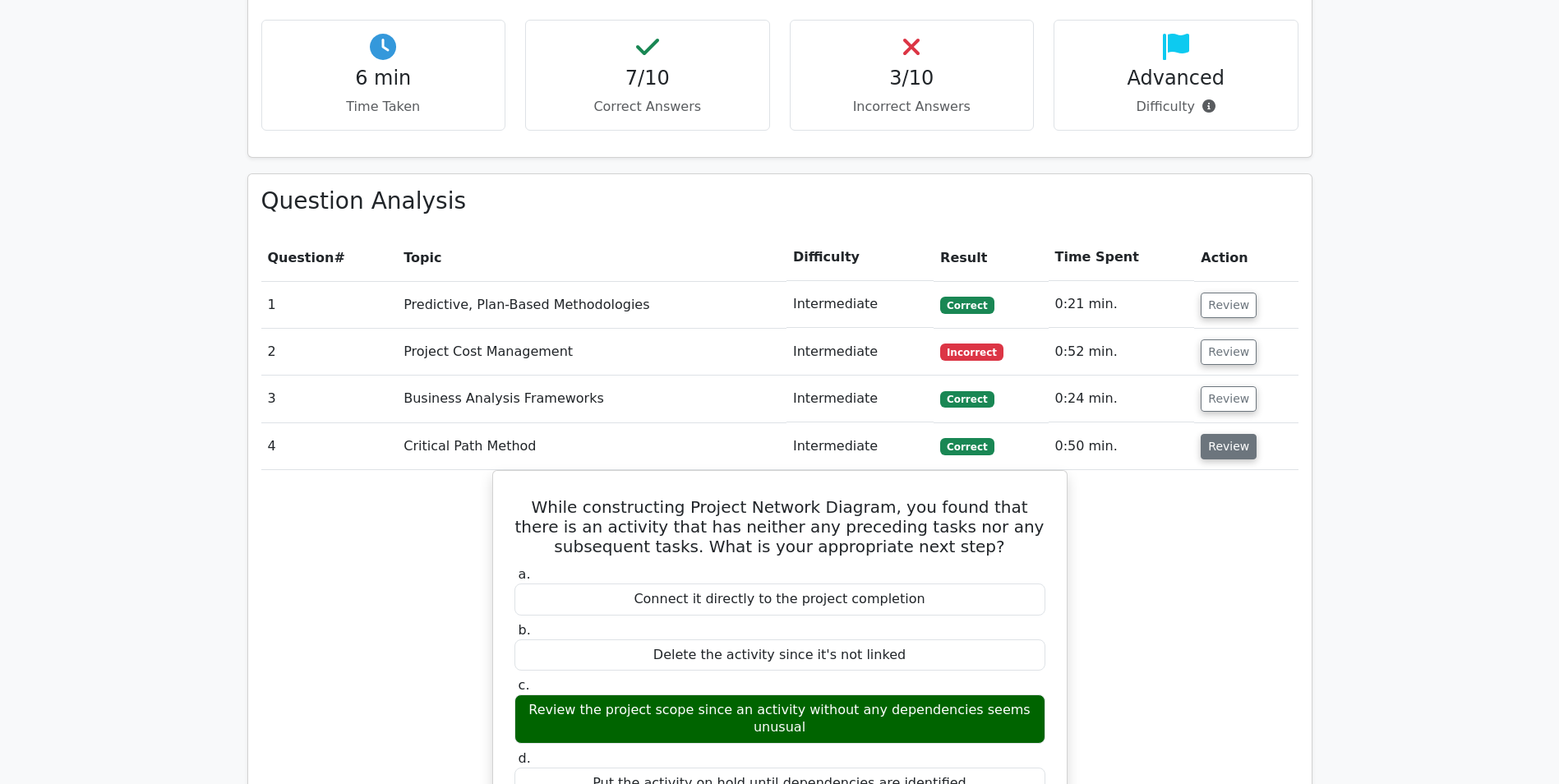
click at [1226, 433] on button "Review" at bounding box center [1228, 446] width 56 height 25
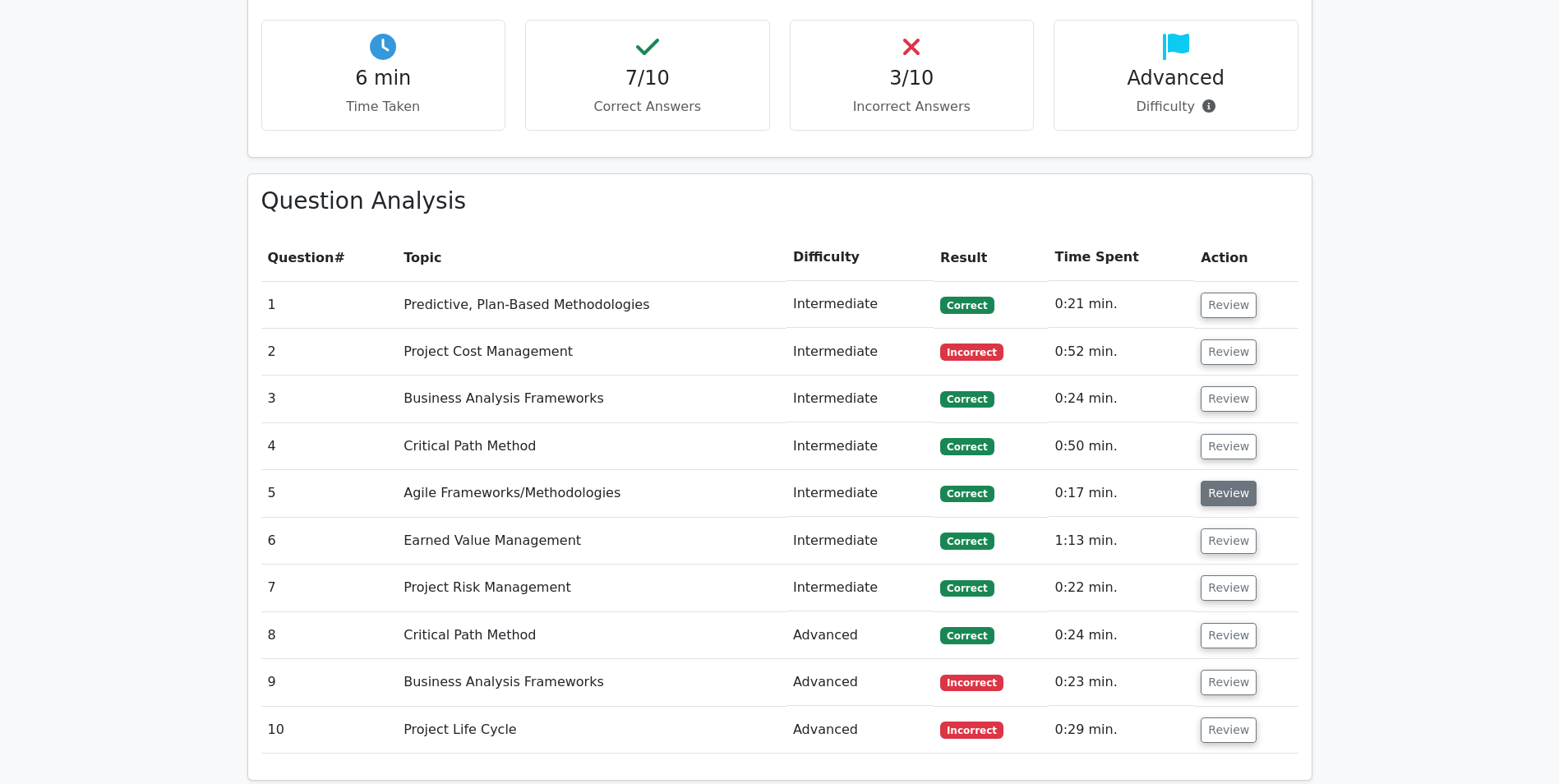
click at [1221, 481] on button "Review" at bounding box center [1228, 493] width 56 height 25
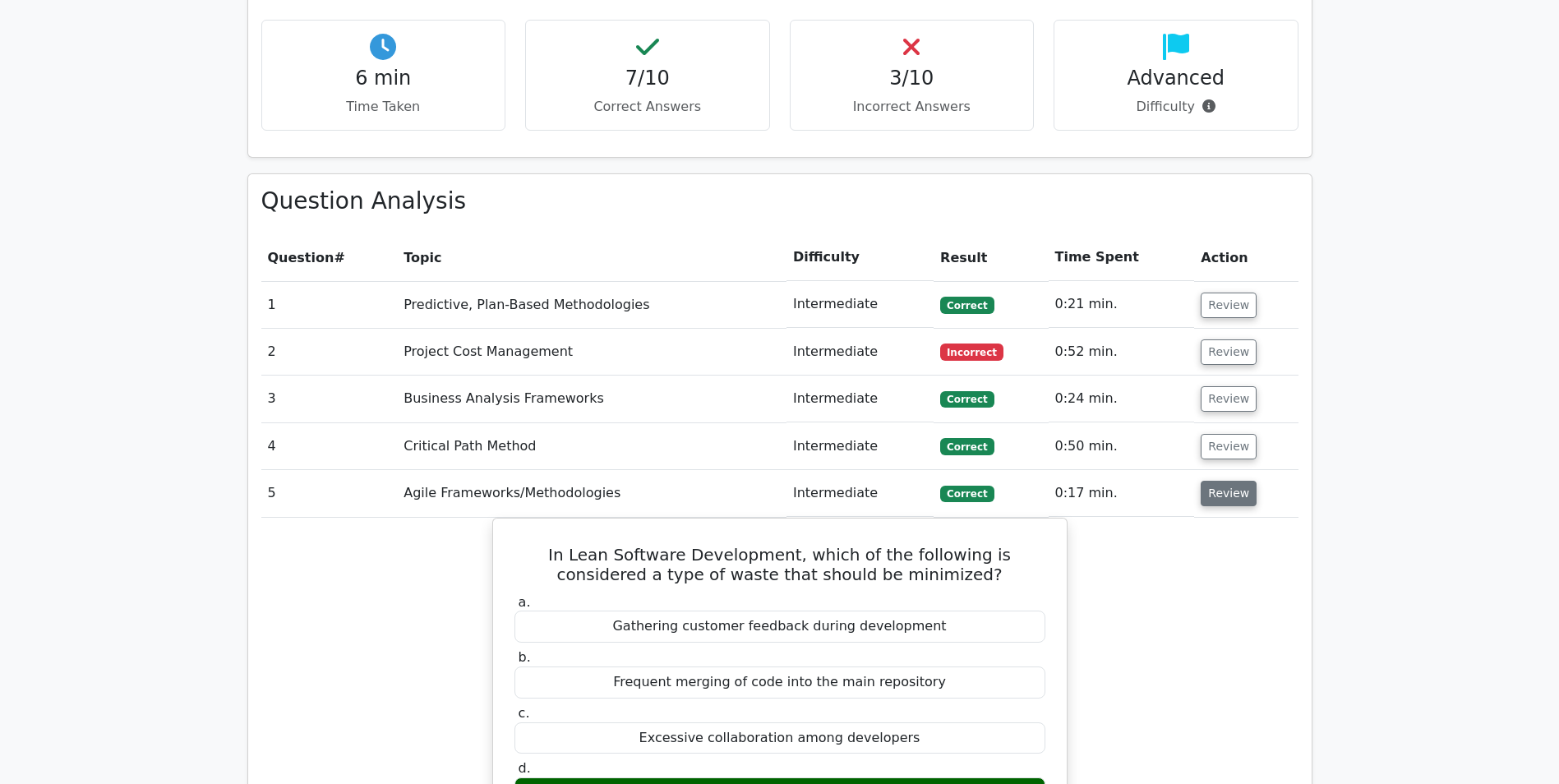
click at [1221, 481] on button "Review" at bounding box center [1228, 493] width 56 height 25
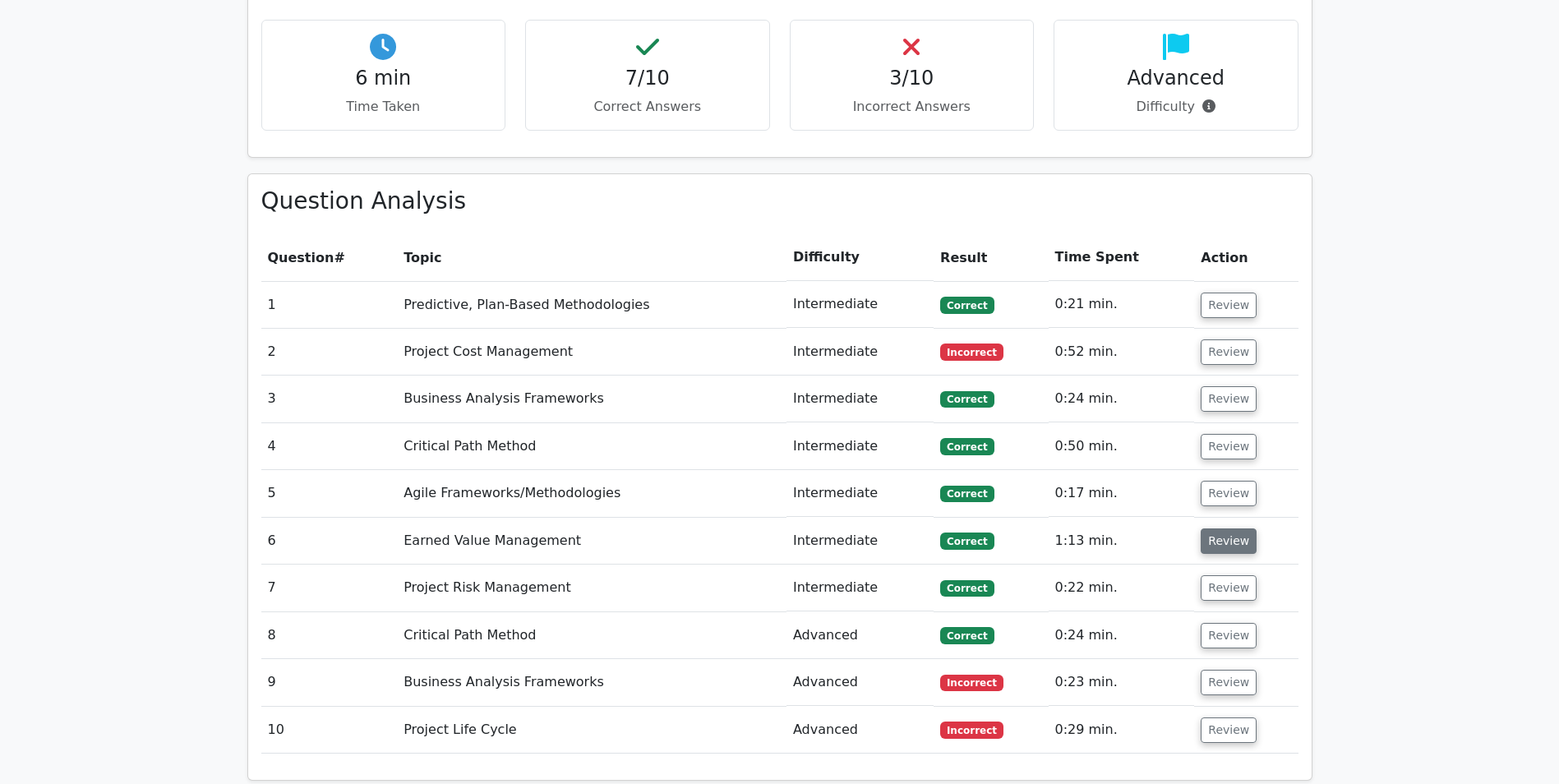
click at [1214, 528] on button "Review" at bounding box center [1228, 541] width 56 height 25
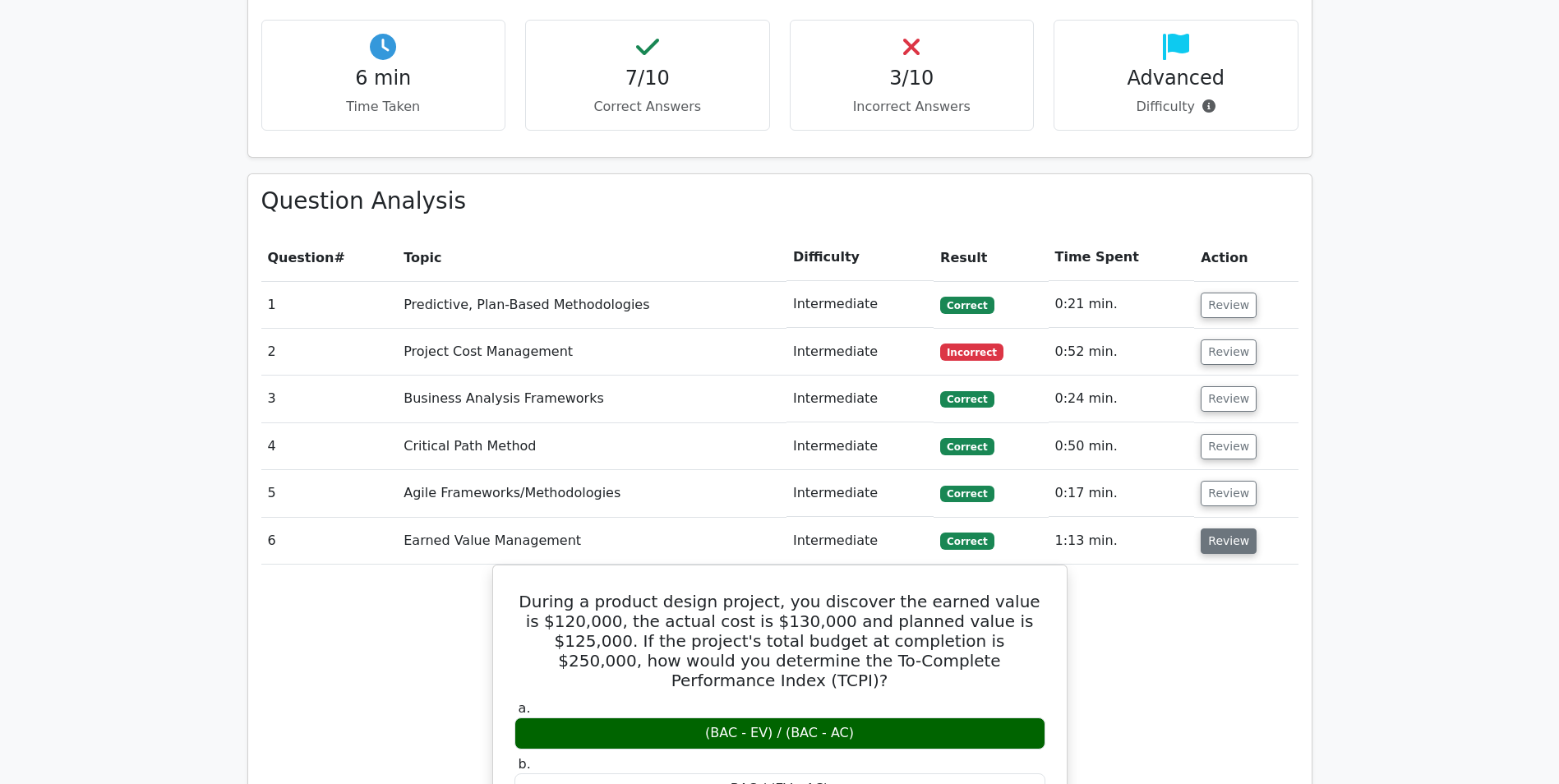
click at [1214, 528] on button "Review" at bounding box center [1228, 541] width 56 height 25
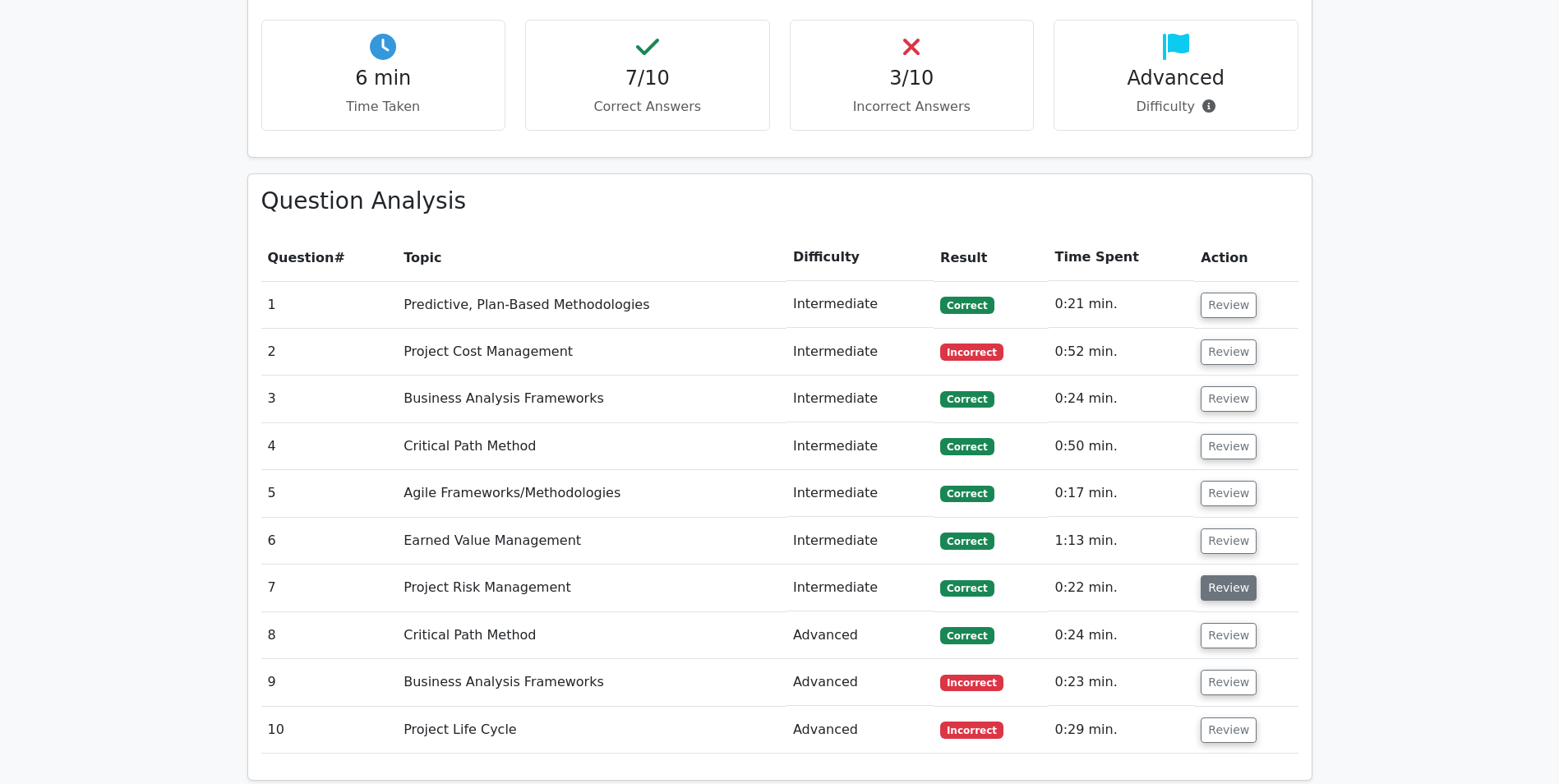
click at [1214, 575] on button "Review" at bounding box center [1228, 587] width 56 height 25
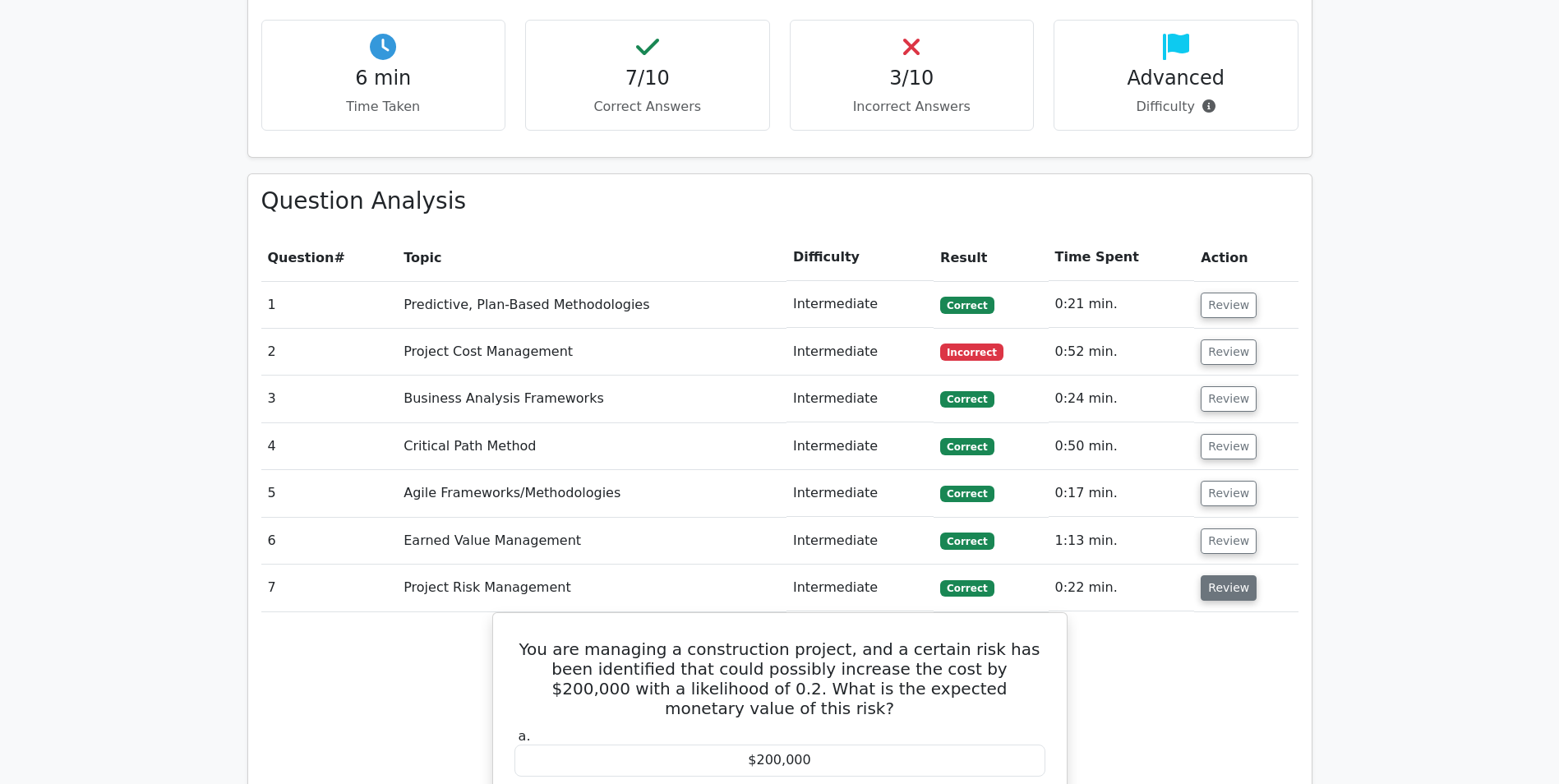
click at [1214, 575] on button "Review" at bounding box center [1228, 587] width 56 height 25
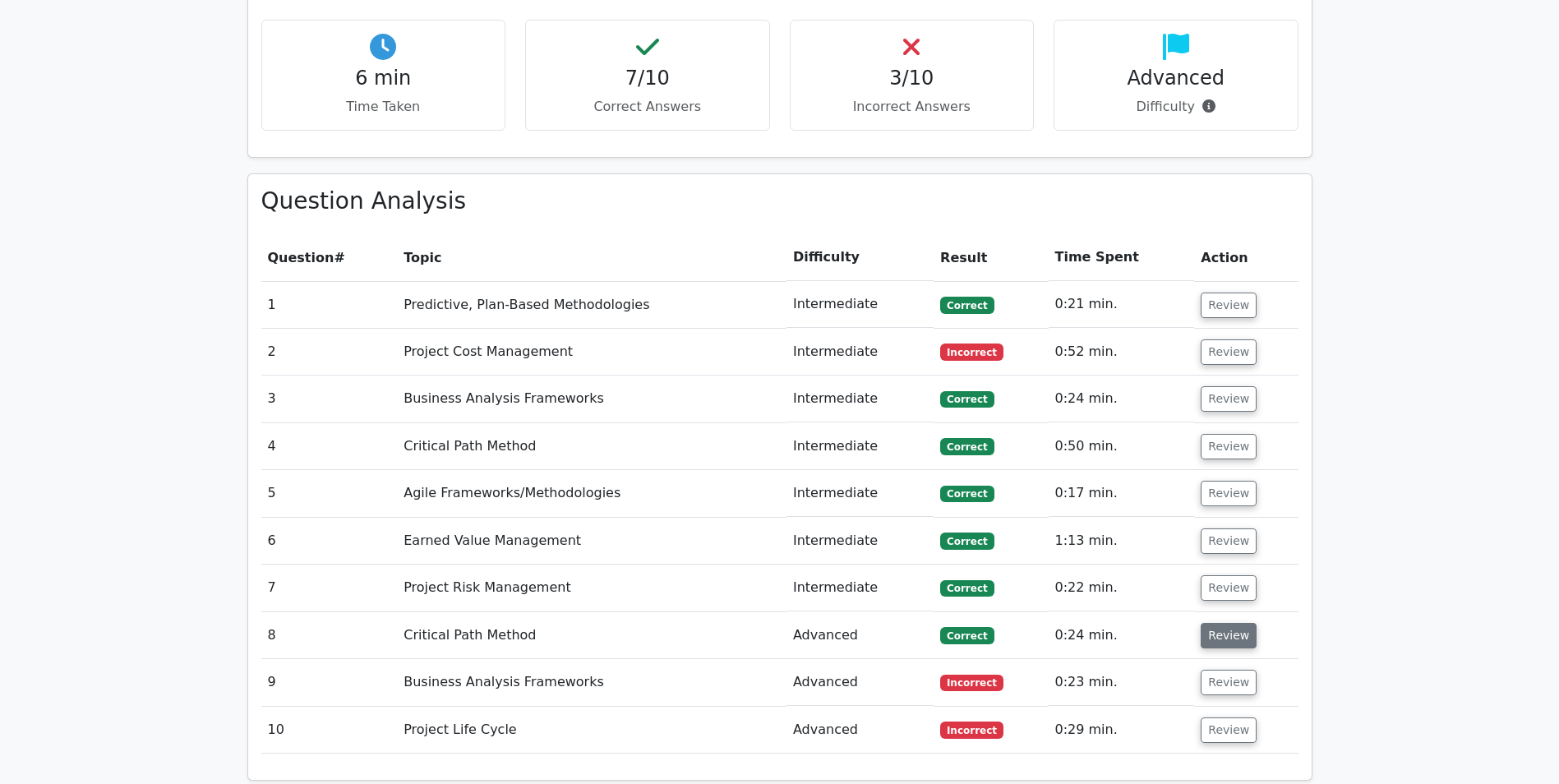
click at [1222, 623] on button "Review" at bounding box center [1228, 635] width 56 height 25
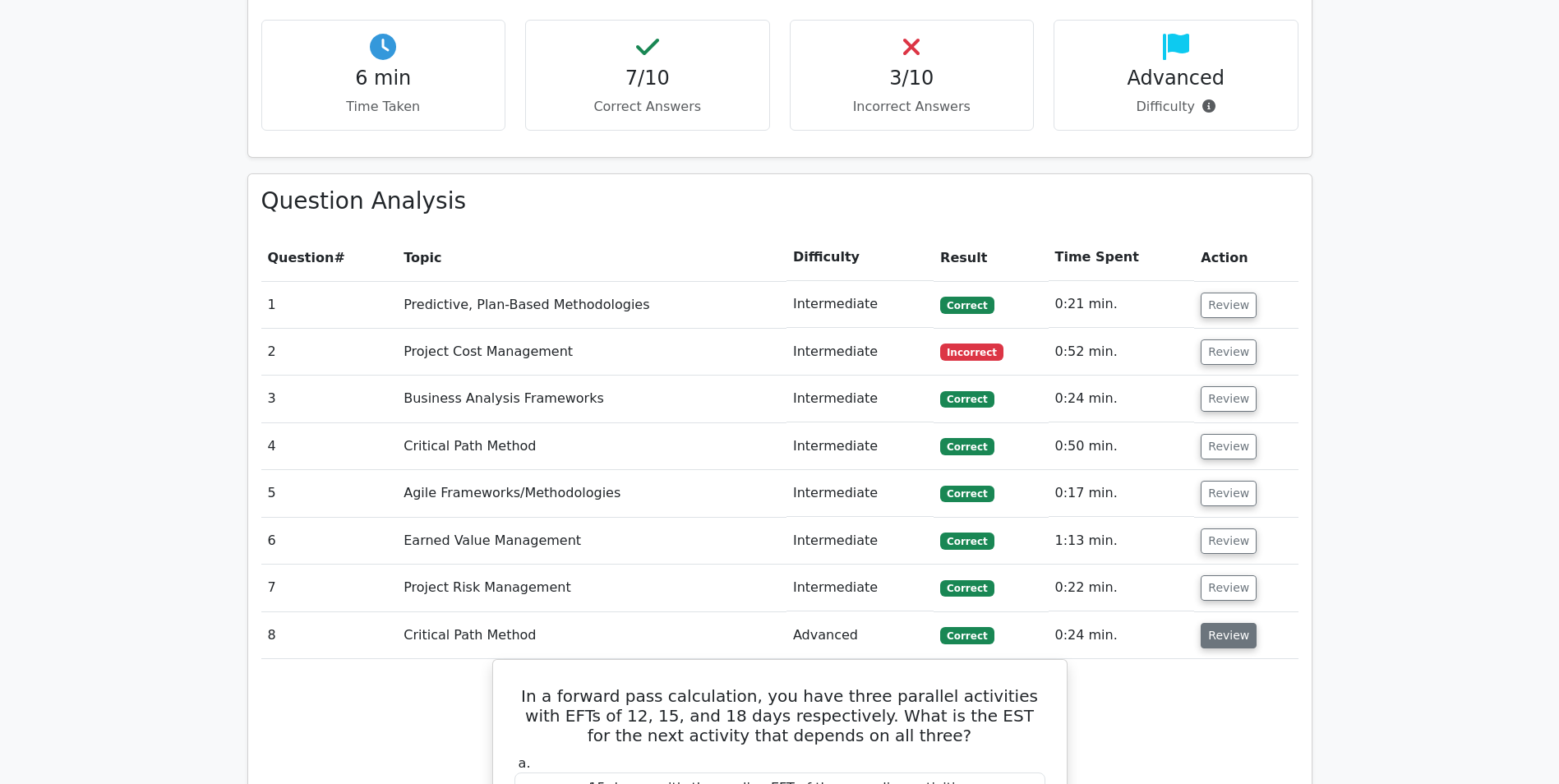
click at [1222, 623] on button "Review" at bounding box center [1228, 635] width 56 height 25
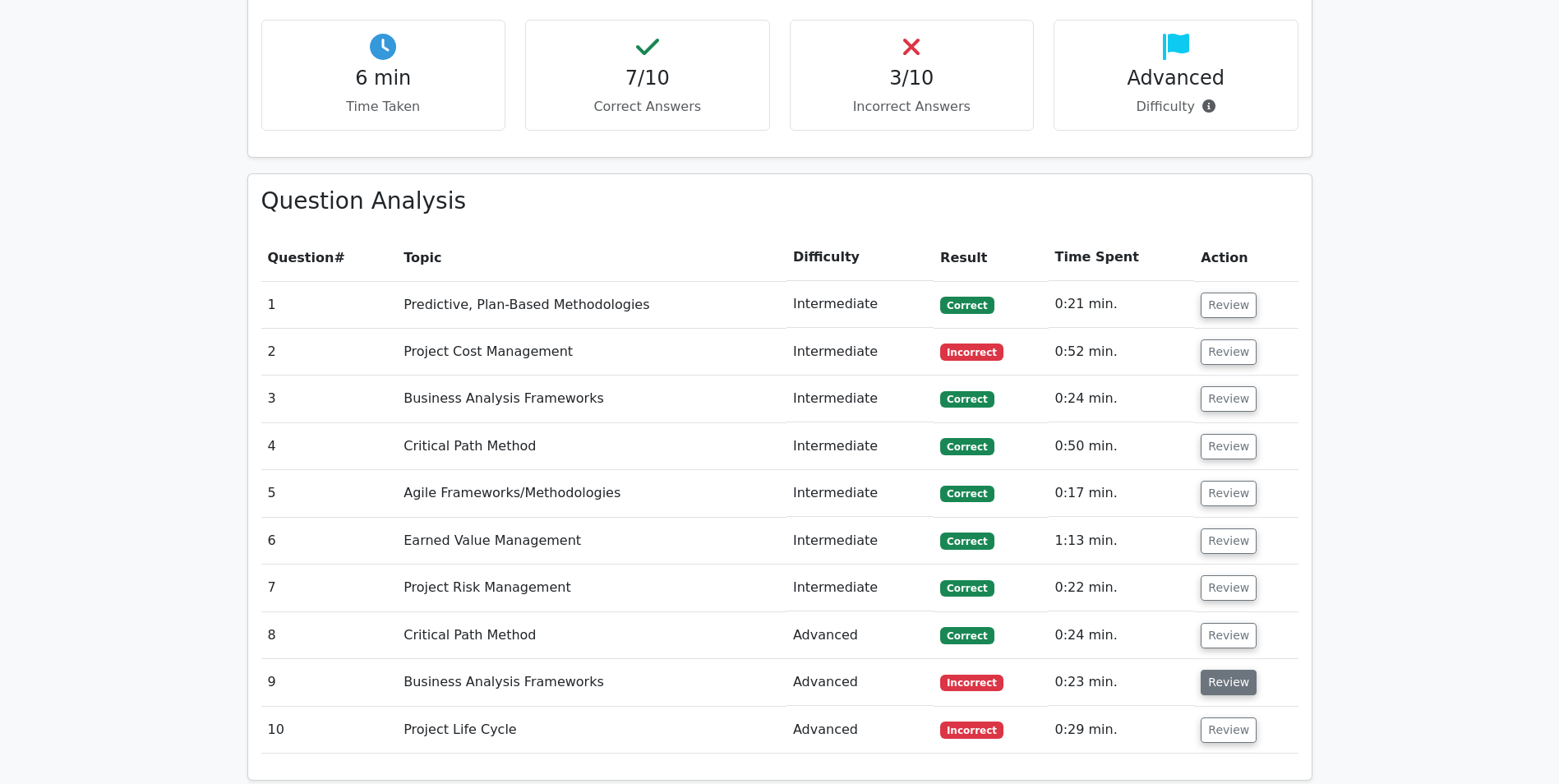
click at [1218, 669] on button "Review" at bounding box center [1228, 681] width 56 height 25
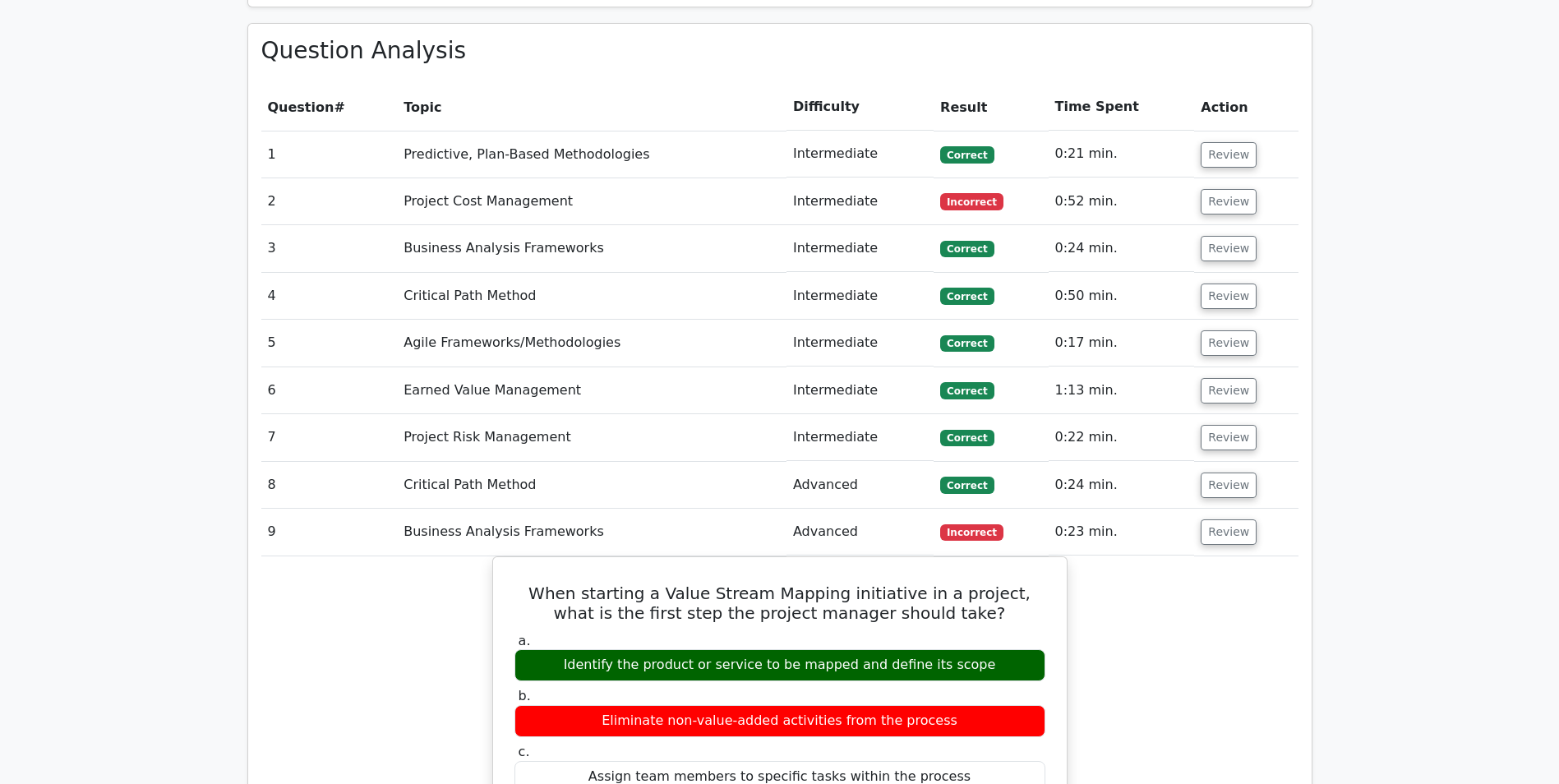
scroll to position [1396, 0]
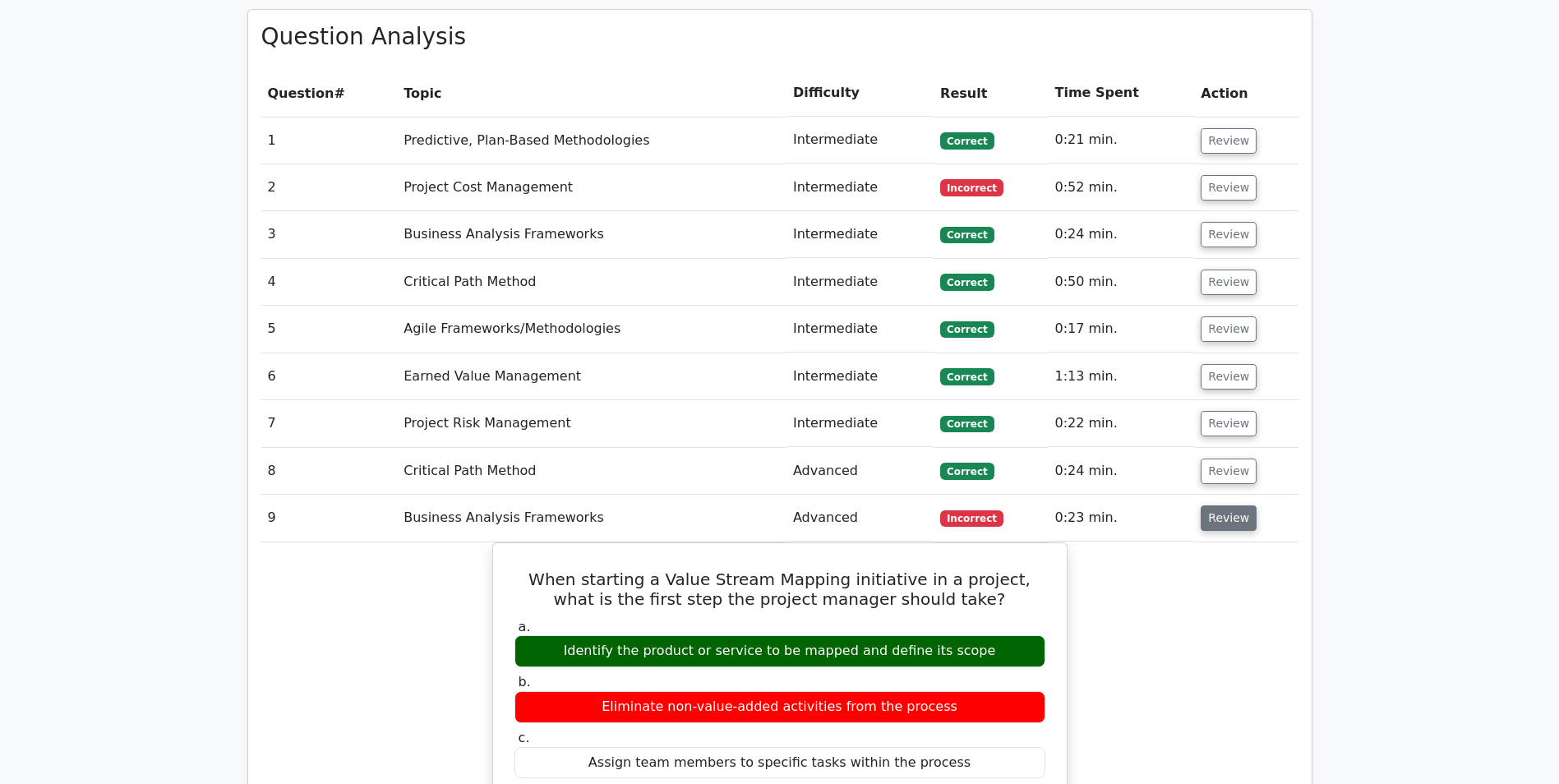
click at [1220, 505] on button "Review" at bounding box center [1228, 517] width 56 height 25
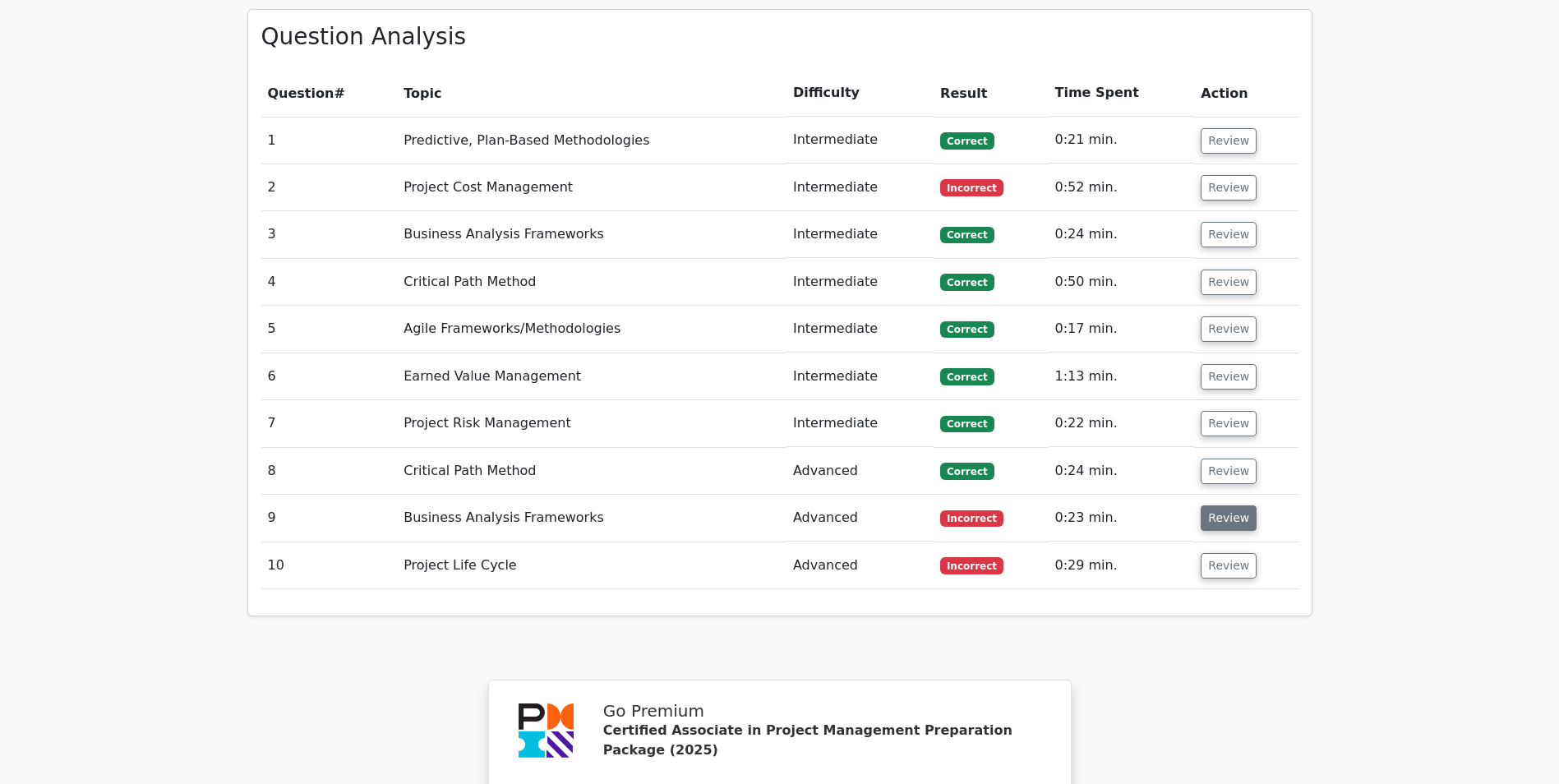
click at [1221, 505] on button "Review" at bounding box center [1228, 517] width 56 height 25
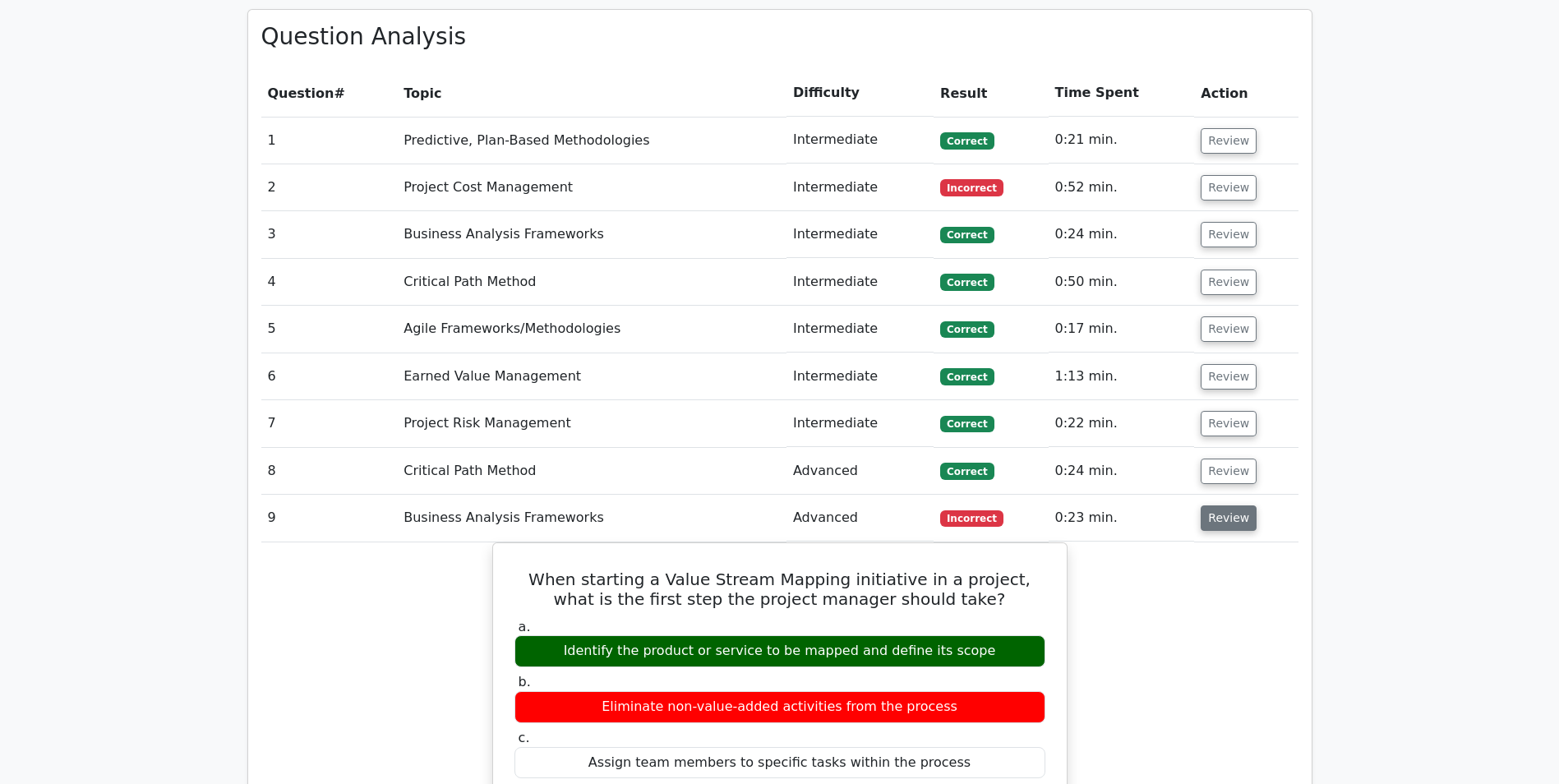
click at [1221, 505] on button "Review" at bounding box center [1228, 517] width 56 height 25
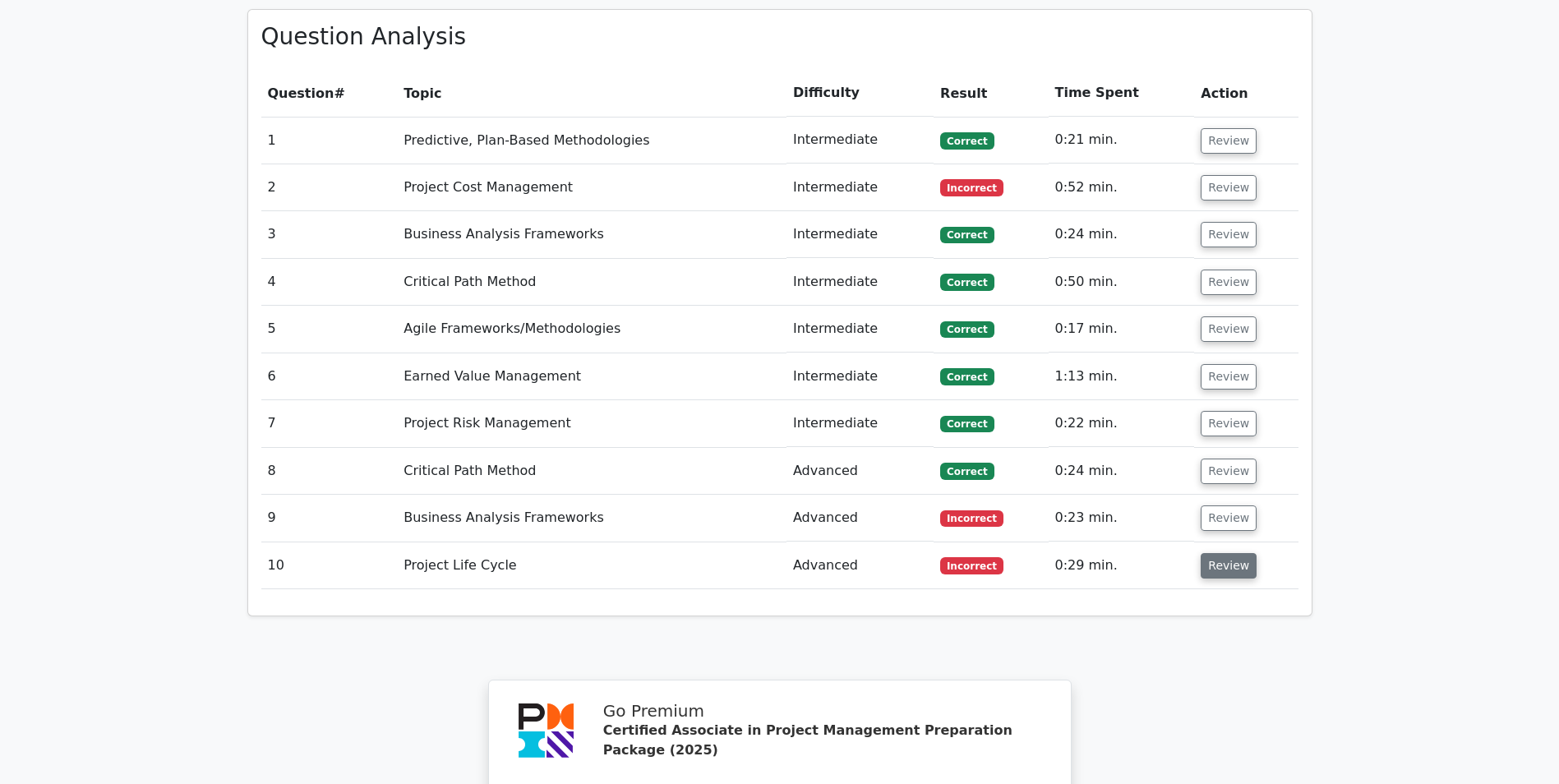
click at [1220, 553] on button "Review" at bounding box center [1228, 565] width 56 height 25
